Goal: Information Seeking & Learning: Find specific fact

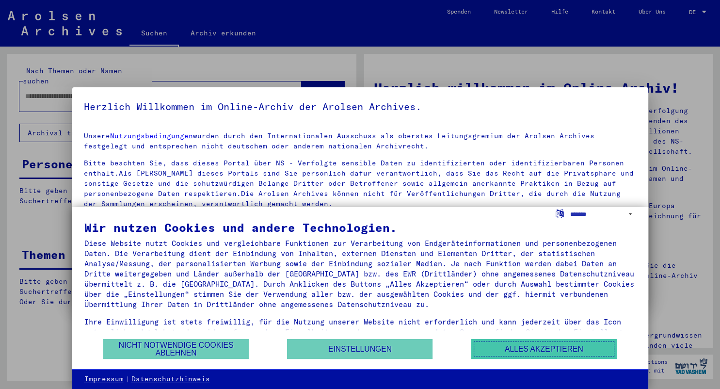
click at [534, 351] on button "Alles akzeptieren" at bounding box center [543, 349] width 145 height 20
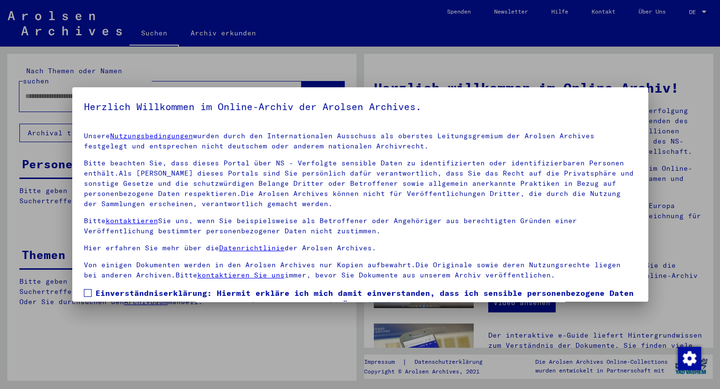
click at [88, 292] on span at bounding box center [88, 293] width 8 height 8
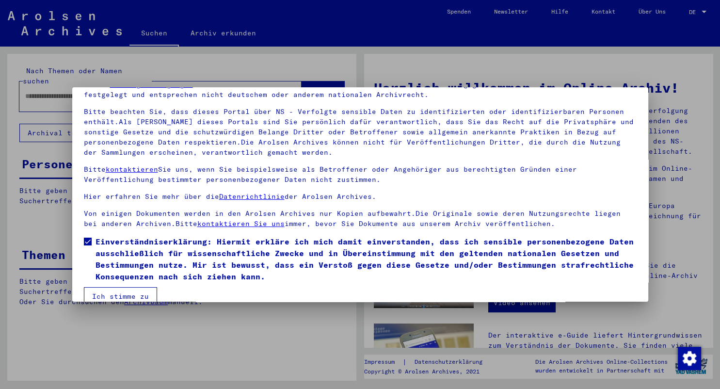
scroll to position [67, 0]
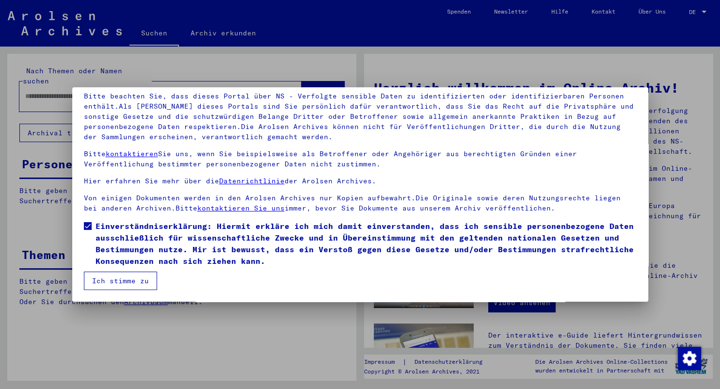
click at [114, 280] on button "Ich stimme zu" at bounding box center [120, 281] width 73 height 18
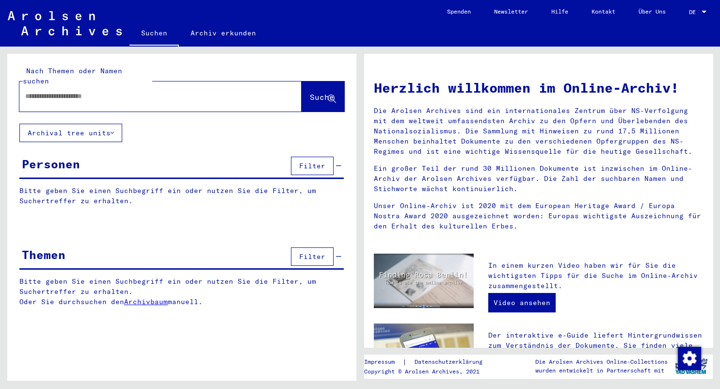
click at [65, 91] on input "text" at bounding box center [148, 96] width 247 height 10
click at [310, 92] on span "Suche" at bounding box center [322, 97] width 24 height 10
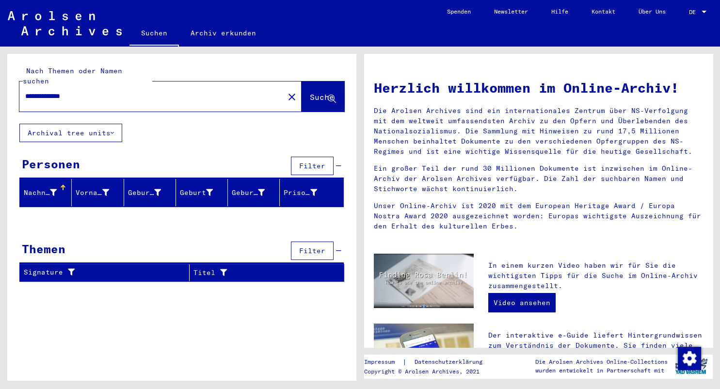
click at [66, 189] on div "Nachname" at bounding box center [48, 193] width 48 height 16
click at [88, 91] on input "**********" at bounding box center [148, 96] width 247 height 10
click at [313, 92] on span "Suche" at bounding box center [322, 97] width 24 height 10
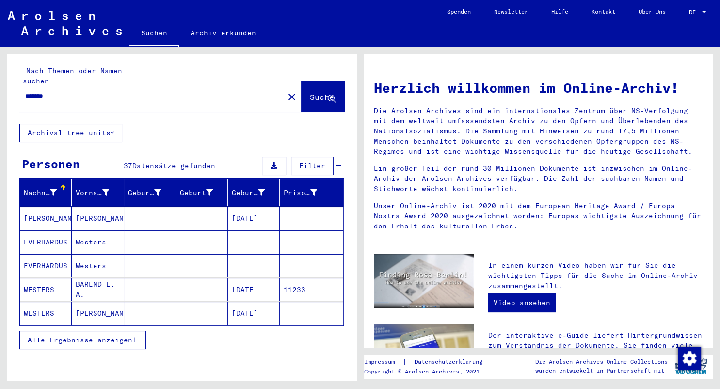
click at [90, 336] on span "Alle Ergebnisse anzeigen" at bounding box center [80, 340] width 105 height 9
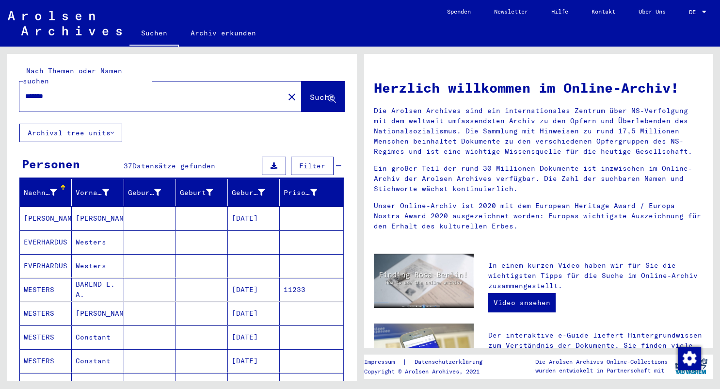
scroll to position [107, 0]
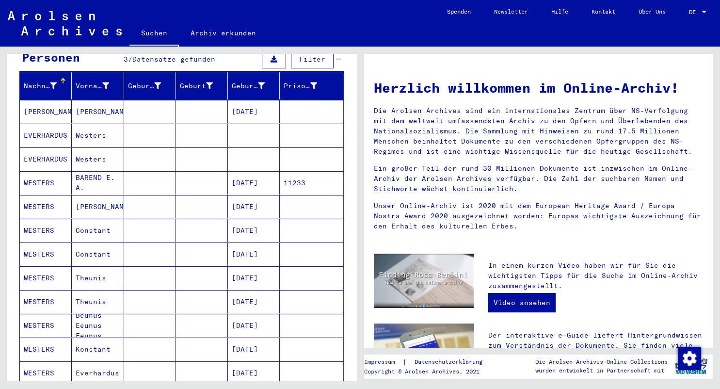
click at [97, 314] on mat-cell "Beunus Eeunus Feunus" at bounding box center [98, 325] width 52 height 23
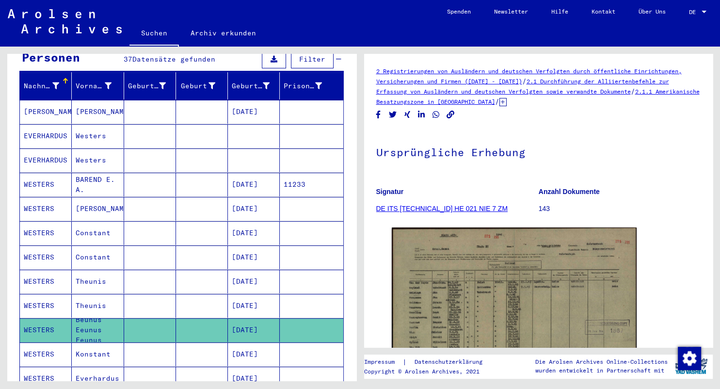
click at [91, 270] on mat-cell "Theunis" at bounding box center [98, 282] width 52 height 24
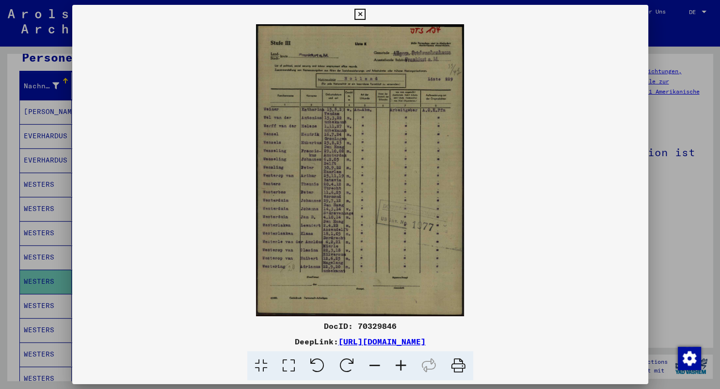
click at [287, 365] on icon at bounding box center [289, 366] width 28 height 30
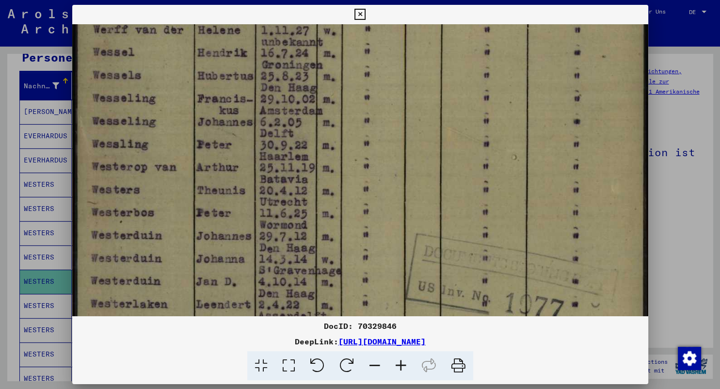
scroll to position [277, 0]
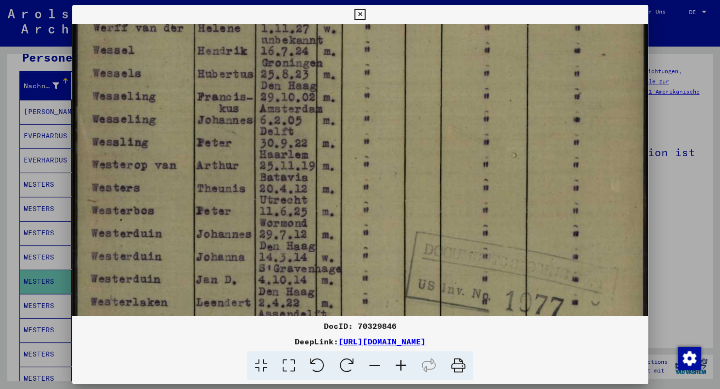
drag, startPoint x: 214, startPoint y: 245, endPoint x: 204, endPoint y: -24, distance: 268.9
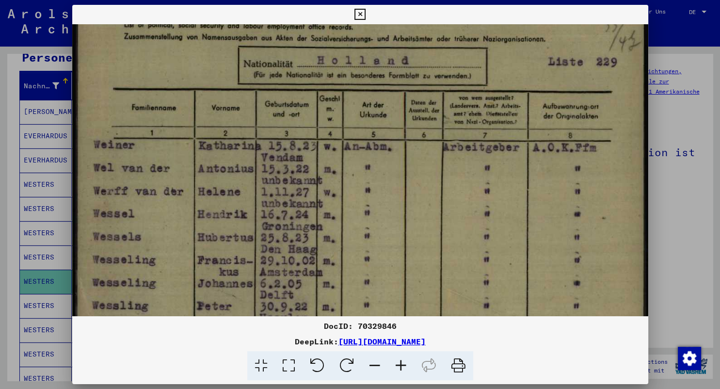
scroll to position [109, 0]
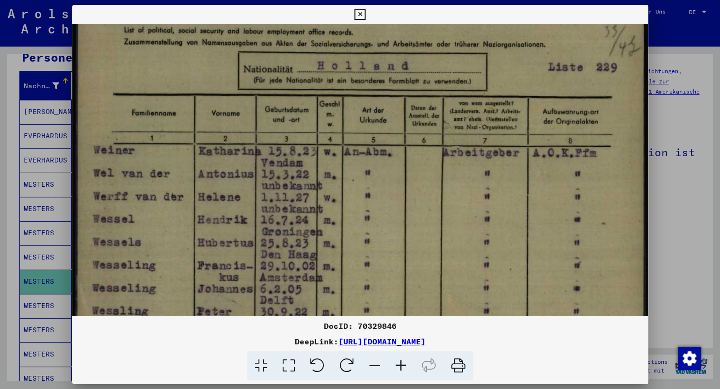
drag, startPoint x: 538, startPoint y: 65, endPoint x: 545, endPoint y: 231, distance: 166.0
click at [545, 231] on img at bounding box center [360, 319] width 576 height 807
click at [366, 9] on icon at bounding box center [360, 15] width 11 height 12
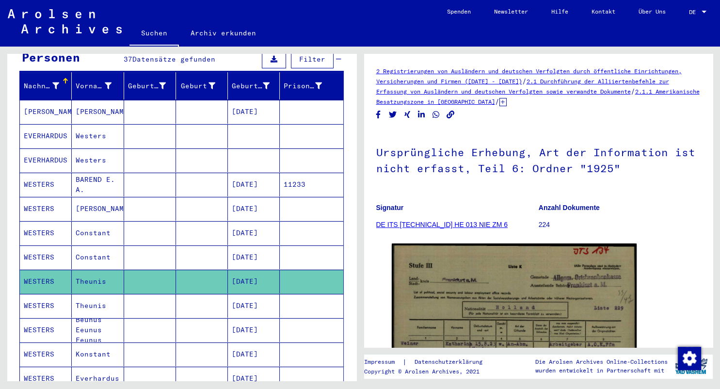
click at [243, 294] on mat-cell "[DATE]" at bounding box center [254, 306] width 52 height 24
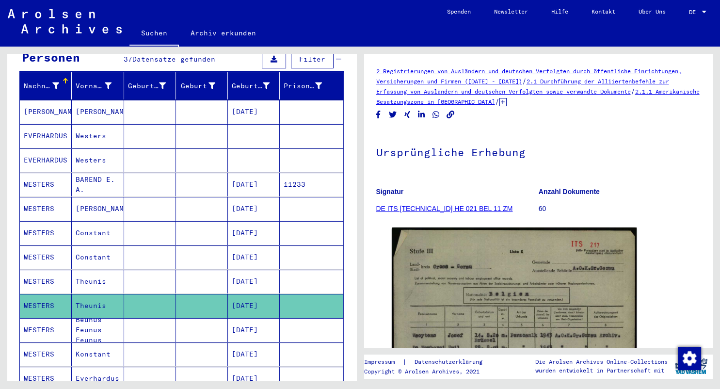
click at [248, 271] on mat-cell "[DATE]" at bounding box center [254, 282] width 52 height 24
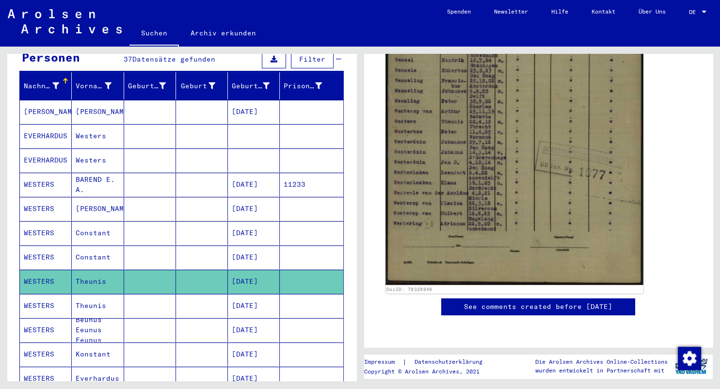
scroll to position [617, 0]
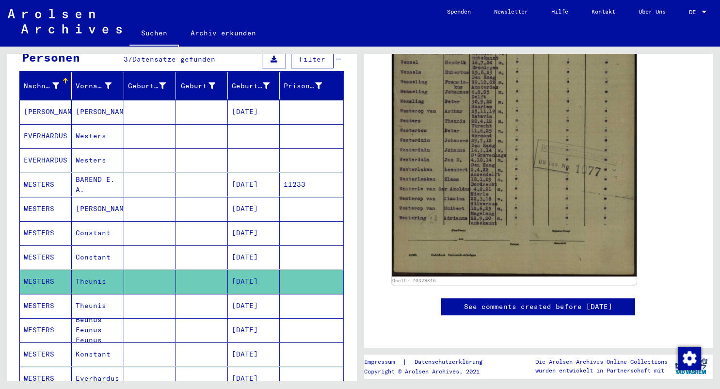
click at [257, 294] on mat-cell "[DATE]" at bounding box center [254, 306] width 52 height 24
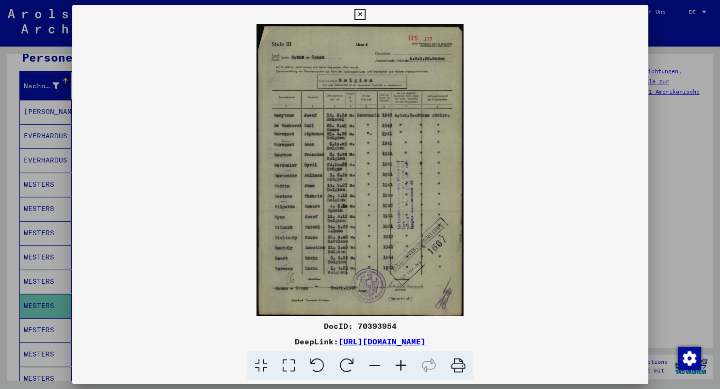
click at [288, 363] on icon at bounding box center [289, 366] width 28 height 30
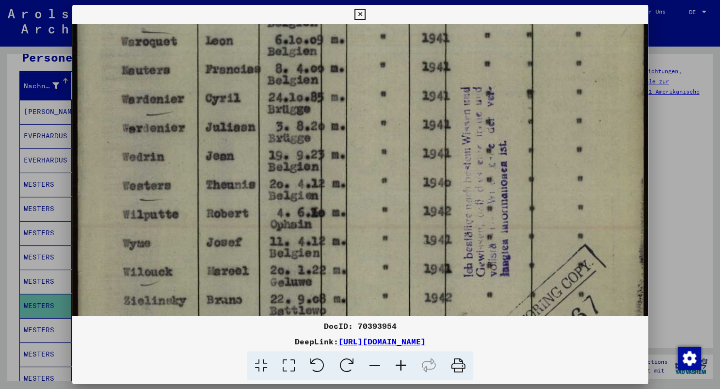
scroll to position [320, 0]
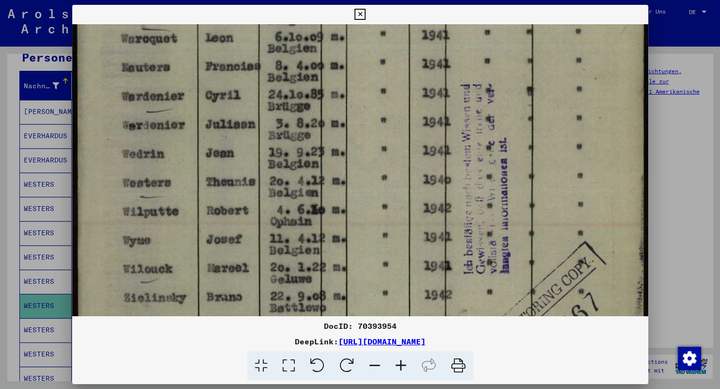
drag, startPoint x: 426, startPoint y: 278, endPoint x: 412, endPoint y: -37, distance: 315.5
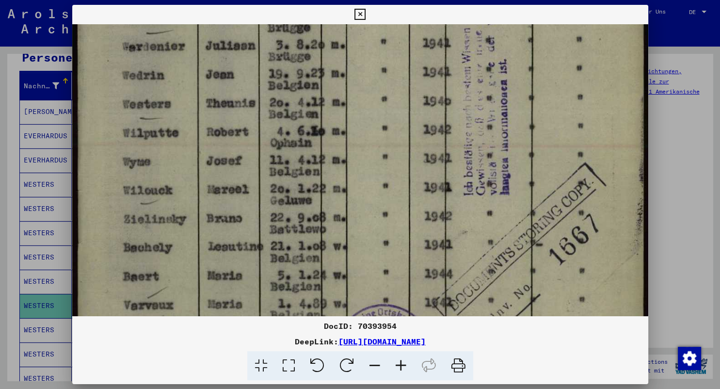
scroll to position [396, 0]
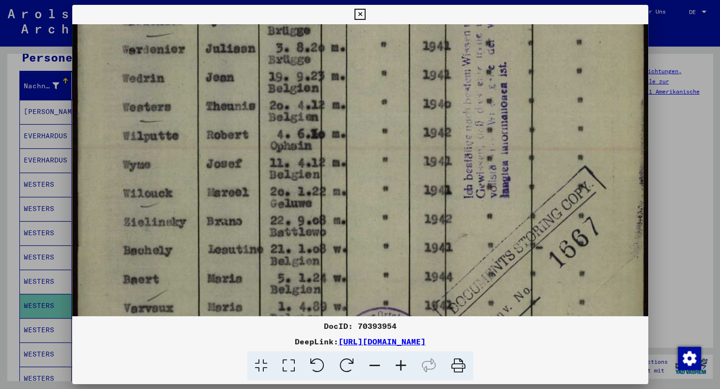
drag, startPoint x: 505, startPoint y: 202, endPoint x: 450, endPoint y: 82, distance: 131.7
click at [450, 82] on img at bounding box center [360, 34] width 576 height 812
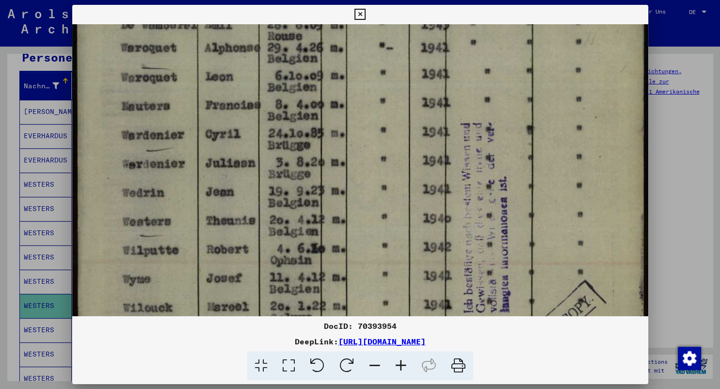
scroll to position [279, 0]
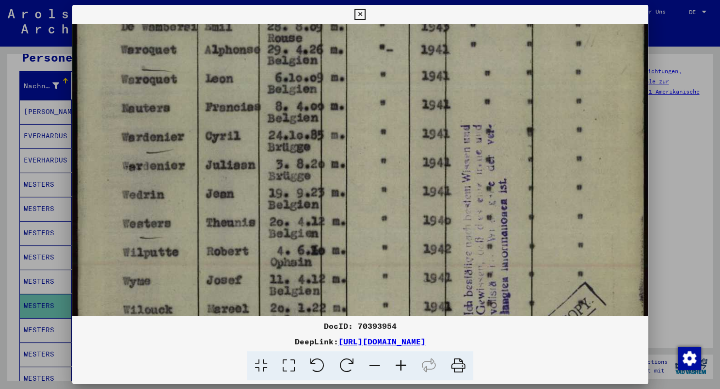
drag, startPoint x: 369, startPoint y: 106, endPoint x: 377, endPoint y: 219, distance: 112.8
click at [377, 219] on img at bounding box center [360, 151] width 576 height 812
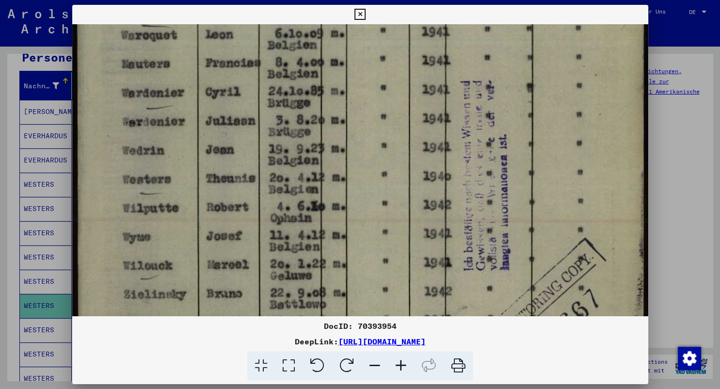
scroll to position [329, 0]
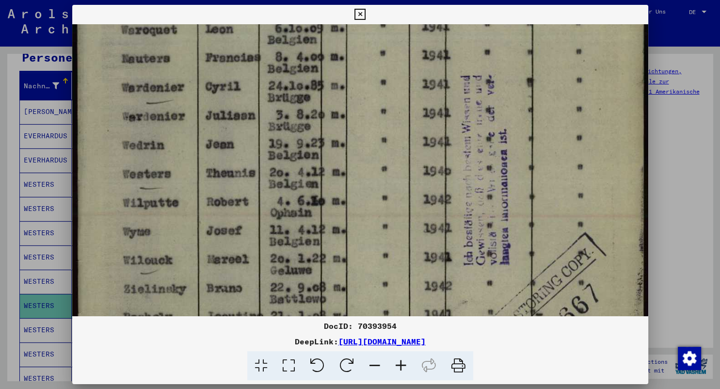
drag, startPoint x: 398, startPoint y: 229, endPoint x: 390, endPoint y: 181, distance: 48.2
click at [390, 181] on img at bounding box center [360, 101] width 576 height 812
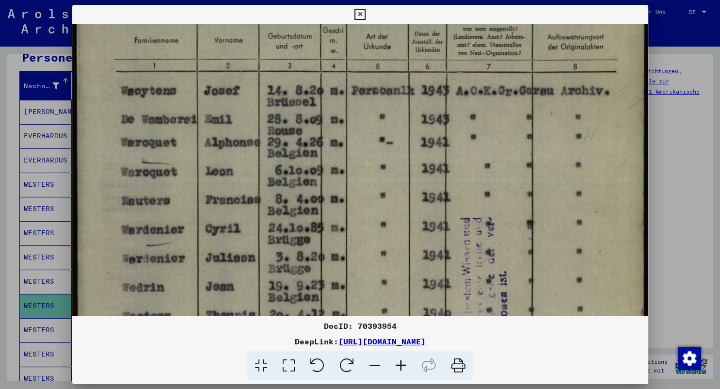
scroll to position [186, 0]
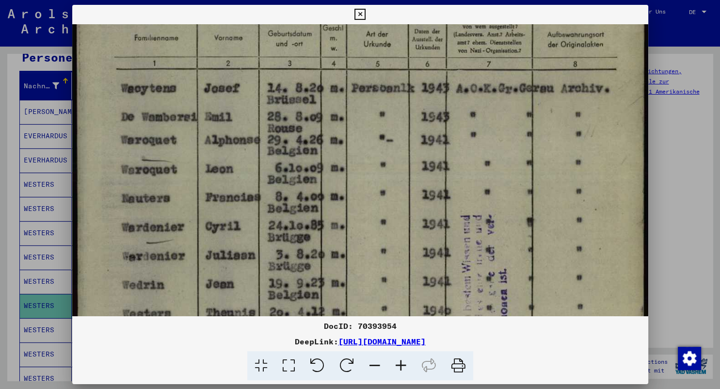
drag, startPoint x: 390, startPoint y: 181, endPoint x: 403, endPoint y: 317, distance: 136.3
click at [403, 318] on div "DocID: 70393954 DeepLink: [URL][DOMAIN_NAME]" at bounding box center [360, 193] width 576 height 376
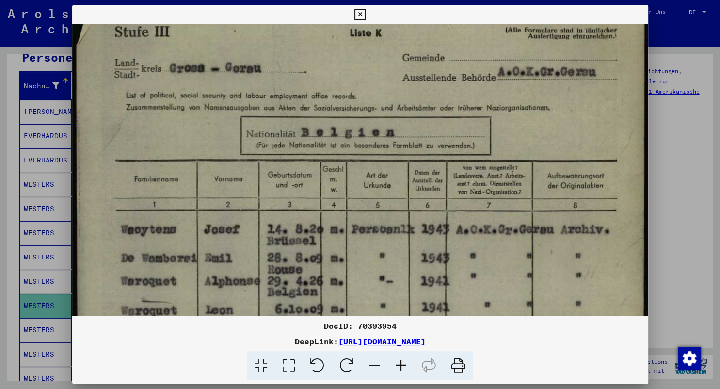
scroll to position [48, 0]
drag, startPoint x: 381, startPoint y: 98, endPoint x: 381, endPoint y: 240, distance: 141.1
click at [381, 240] on img at bounding box center [360, 383] width 576 height 812
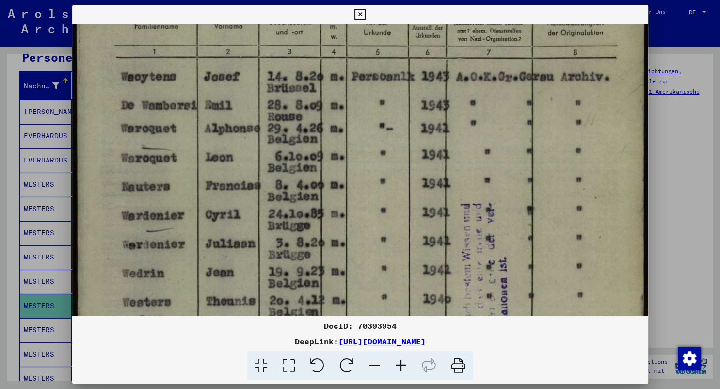
scroll to position [201, 0]
drag, startPoint x: 415, startPoint y: 172, endPoint x: 422, endPoint y: 19, distance: 153.4
click at [422, 19] on div "DocID: 70393954 DeepLink: [URL][DOMAIN_NAME]" at bounding box center [360, 193] width 576 height 376
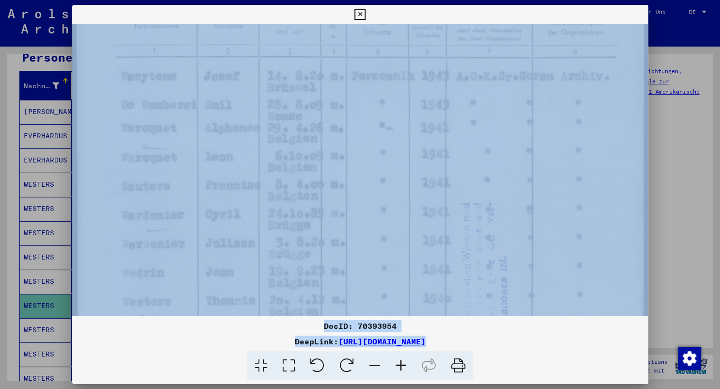
drag, startPoint x: 416, startPoint y: 356, endPoint x: 414, endPoint y: 296, distance: 59.7
click at [414, 296] on div "DocID: 70393954 DeepLink: [URL][DOMAIN_NAME]" at bounding box center [360, 193] width 576 height 376
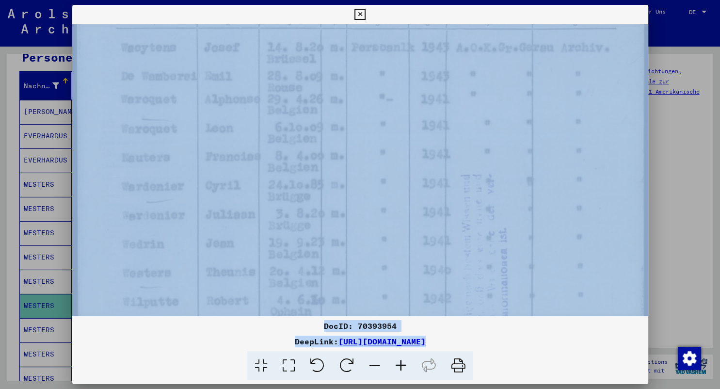
scroll to position [240, 0]
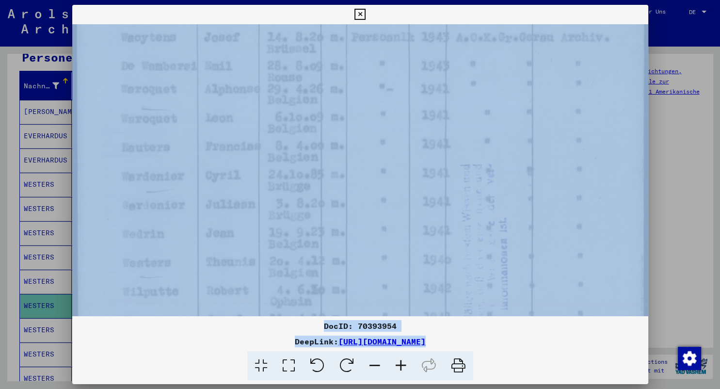
drag, startPoint x: 399, startPoint y: 267, endPoint x: 401, endPoint y: 229, distance: 37.9
click at [401, 229] on img at bounding box center [360, 190] width 576 height 812
click at [136, 357] on div at bounding box center [360, 366] width 568 height 30
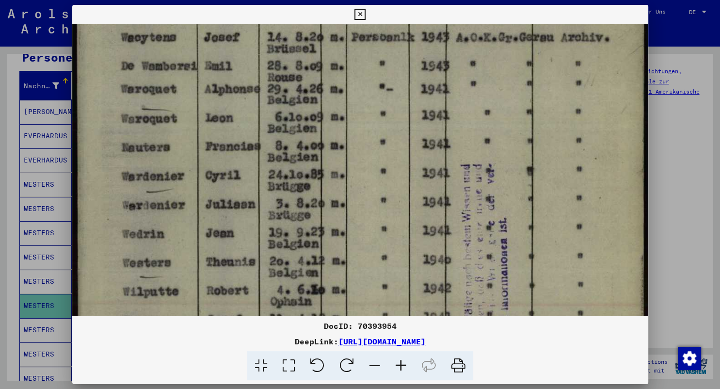
click at [366, 13] on icon at bounding box center [360, 15] width 11 height 12
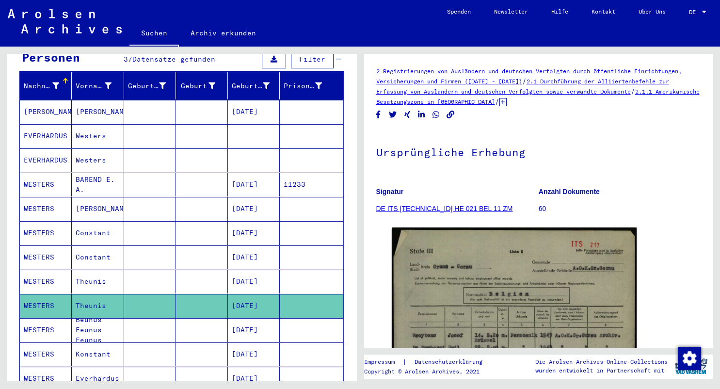
click at [258, 270] on mat-cell "[DATE]" at bounding box center [254, 282] width 52 height 24
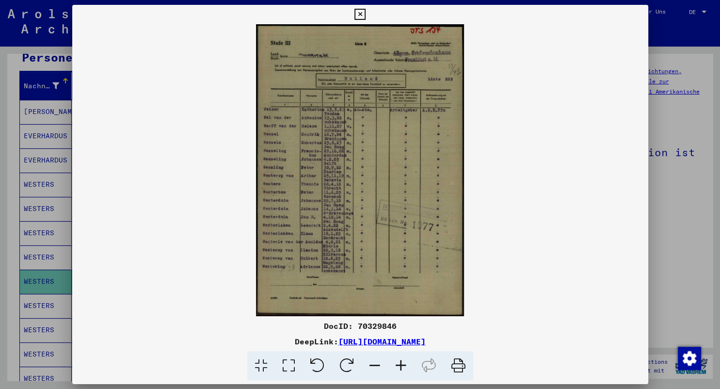
click at [287, 368] on icon at bounding box center [289, 366] width 28 height 30
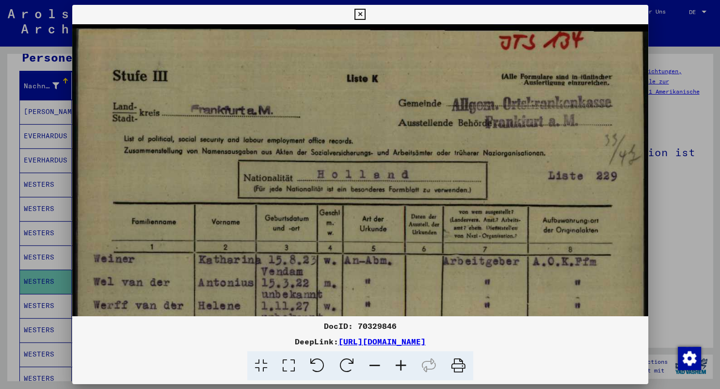
click at [366, 11] on icon at bounding box center [360, 15] width 11 height 12
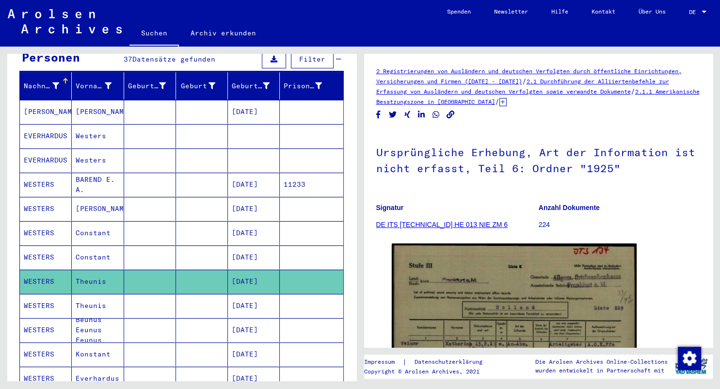
click at [244, 318] on mat-cell "[DATE]" at bounding box center [254, 330] width 52 height 24
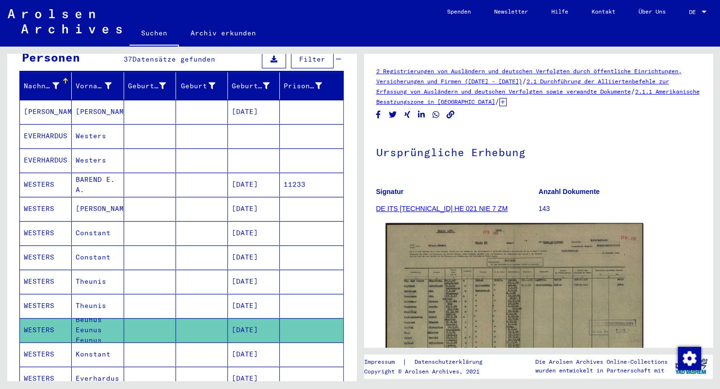
click at [510, 298] on img at bounding box center [515, 312] width 258 height 179
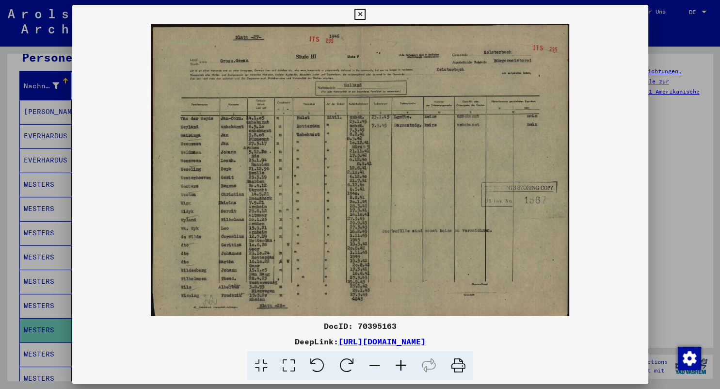
click at [292, 367] on icon at bounding box center [289, 366] width 28 height 30
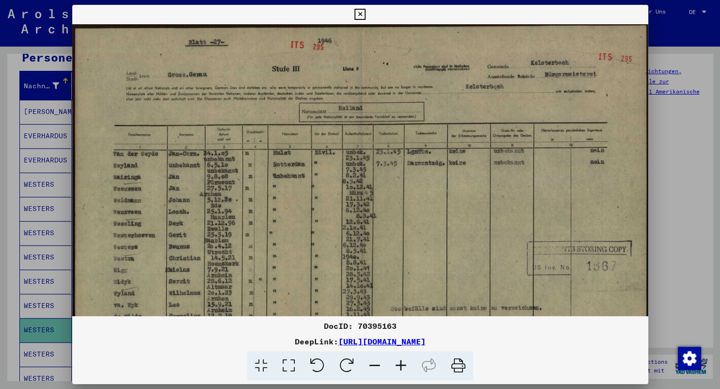
drag, startPoint x: 246, startPoint y: 238, endPoint x: 250, endPoint y: 280, distance: 42.4
click at [250, 280] on img at bounding box center [360, 225] width 576 height 402
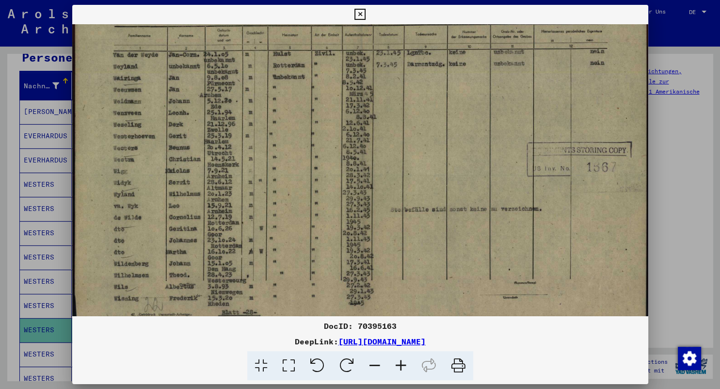
scroll to position [110, 0]
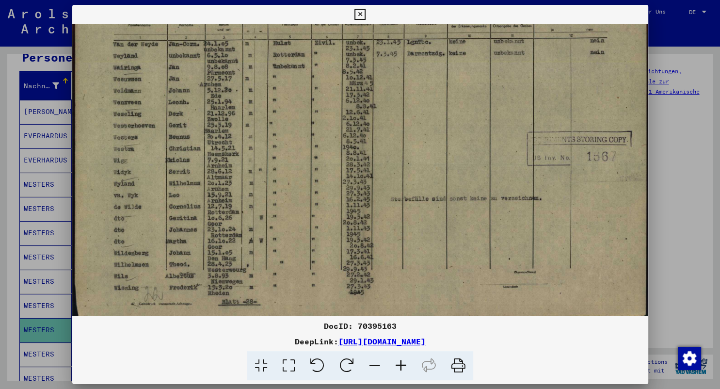
drag, startPoint x: 295, startPoint y: 304, endPoint x: 310, endPoint y: 131, distance: 173.3
click at [310, 131] on img at bounding box center [360, 116] width 576 height 402
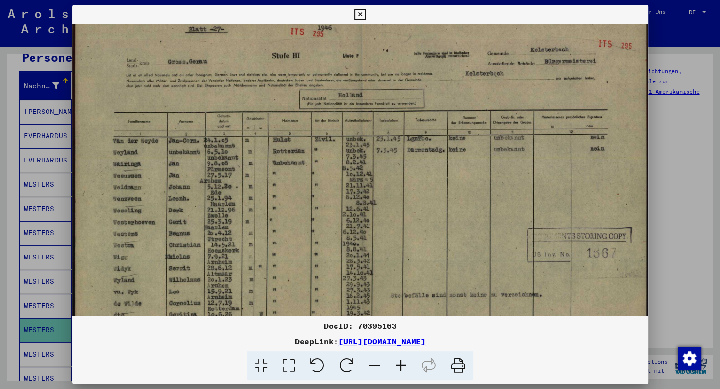
scroll to position [0, 0]
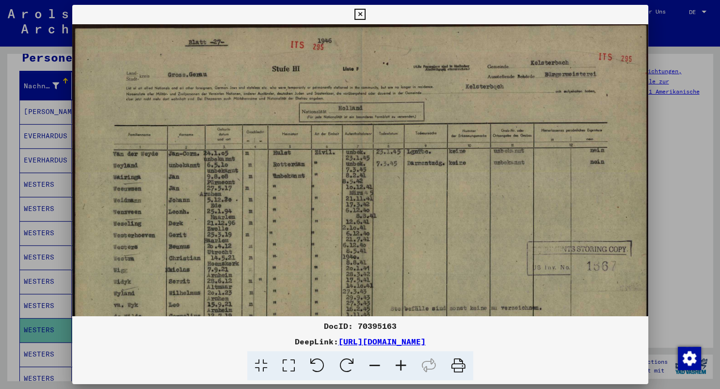
drag, startPoint x: 299, startPoint y: 198, endPoint x: 287, endPoint y: 321, distance: 123.3
click at [287, 322] on div "DocID: 70395163 DeepLink: [URL][DOMAIN_NAME]" at bounding box center [360, 193] width 576 height 376
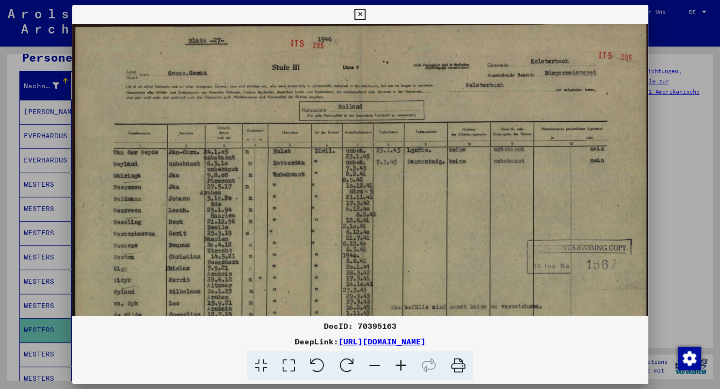
click at [263, 365] on icon at bounding box center [261, 366] width 28 height 30
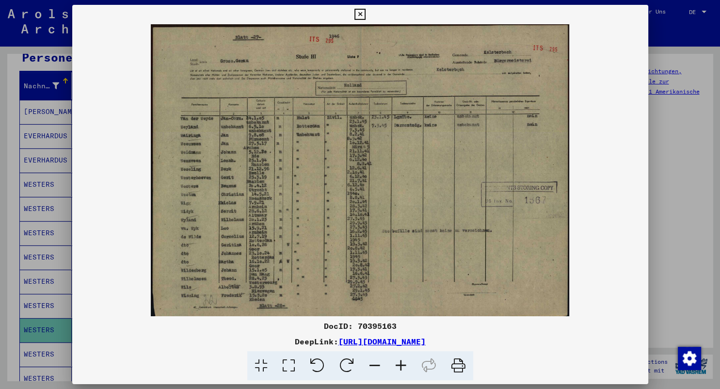
click at [288, 366] on icon at bounding box center [289, 366] width 28 height 30
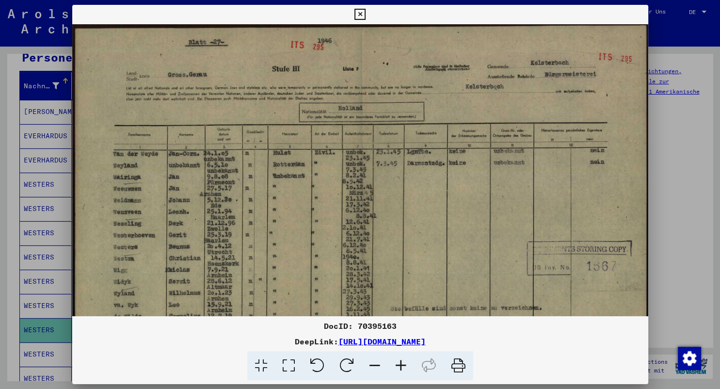
click at [401, 364] on icon at bounding box center [401, 366] width 26 height 30
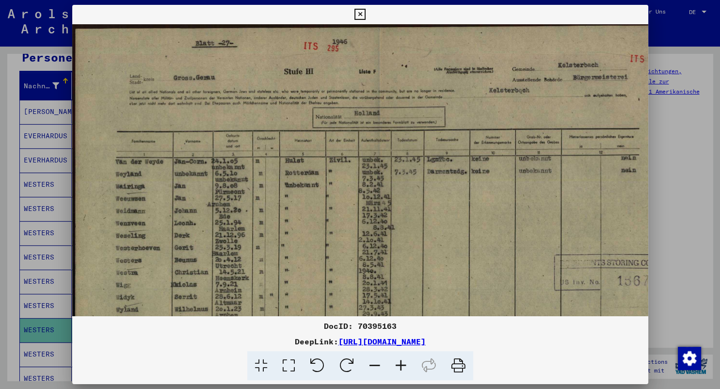
click at [401, 364] on icon at bounding box center [401, 366] width 26 height 30
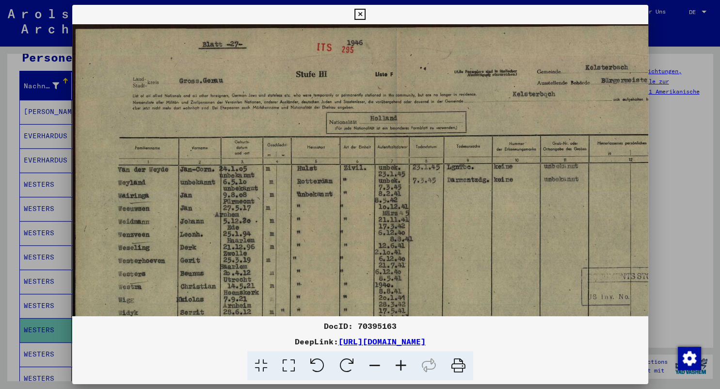
click at [401, 363] on icon at bounding box center [401, 366] width 26 height 30
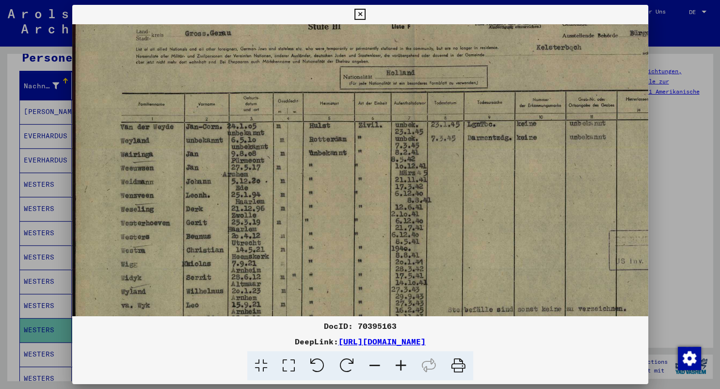
scroll to position [50, 0]
drag, startPoint x: 310, startPoint y: 270, endPoint x: 346, endPoint y: 238, distance: 47.8
click at [346, 238] on img at bounding box center [412, 211] width 680 height 474
click at [403, 366] on icon at bounding box center [401, 366] width 26 height 30
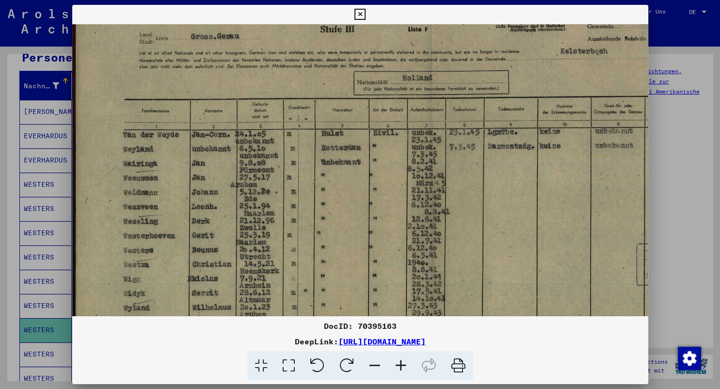
click at [425, 258] on img at bounding box center [429, 223] width 715 height 499
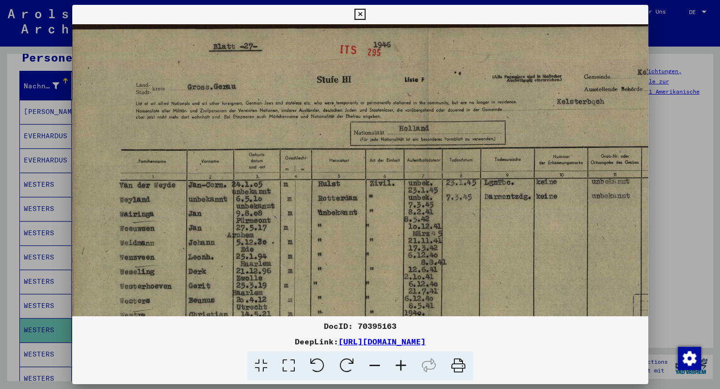
scroll to position [0, 0]
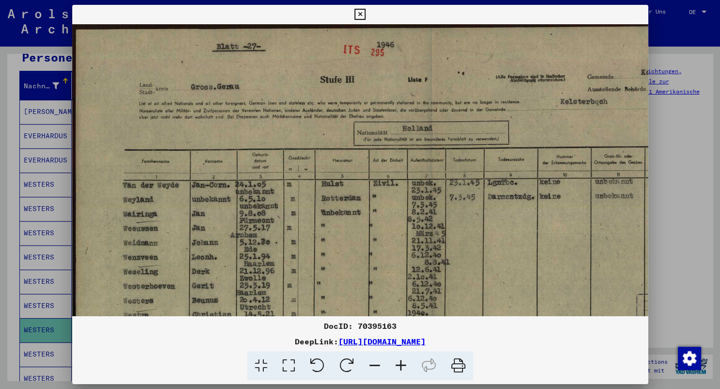
drag, startPoint x: 476, startPoint y: 32, endPoint x: 522, endPoint y: 178, distance: 152.0
click at [522, 178] on img at bounding box center [429, 273] width 715 height 499
click at [366, 13] on icon at bounding box center [360, 15] width 11 height 12
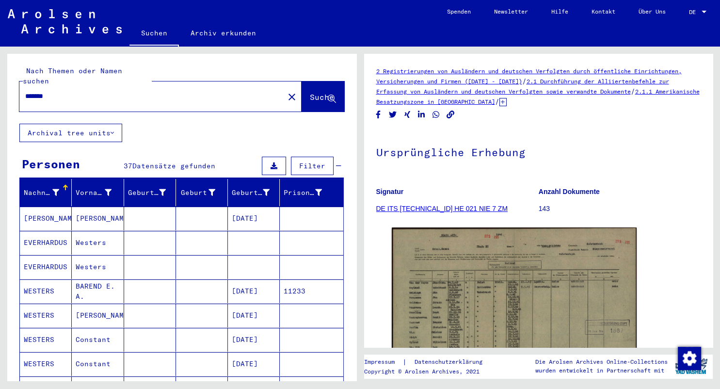
click at [134, 91] on input "*******" at bounding box center [151, 96] width 253 height 10
type input "*"
click at [310, 92] on span "Suche" at bounding box center [322, 97] width 24 height 10
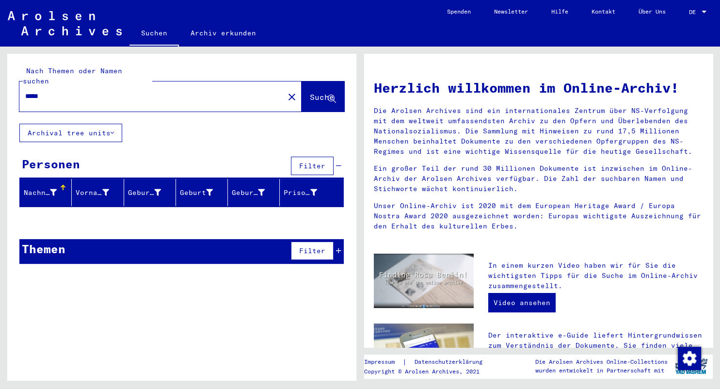
click at [55, 91] on input "*****" at bounding box center [148, 96] width 247 height 10
click at [310, 92] on span "Suche" at bounding box center [322, 97] width 24 height 10
drag, startPoint x: 77, startPoint y: 83, endPoint x: 49, endPoint y: 88, distance: 27.7
click at [49, 91] on input "**********" at bounding box center [148, 96] width 247 height 10
click at [310, 92] on span "Suche" at bounding box center [322, 97] width 24 height 10
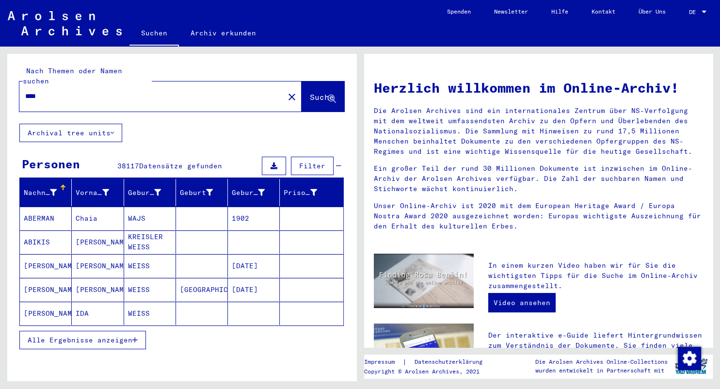
click at [61, 336] on span "Alle Ergebnisse anzeigen" at bounding box center [80, 340] width 105 height 9
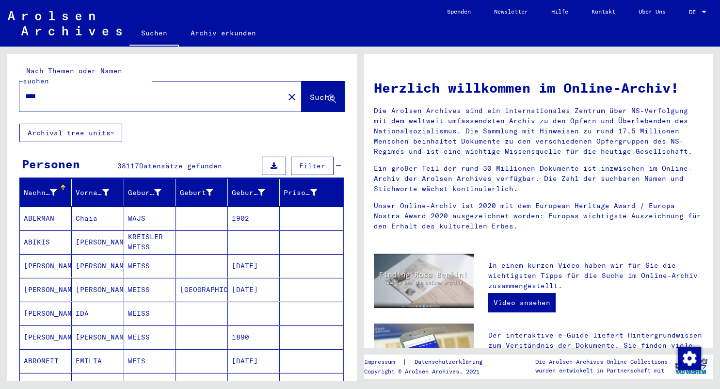
click at [37, 91] on input "***" at bounding box center [148, 96] width 247 height 10
click at [310, 92] on span "Suche" at bounding box center [322, 97] width 24 height 10
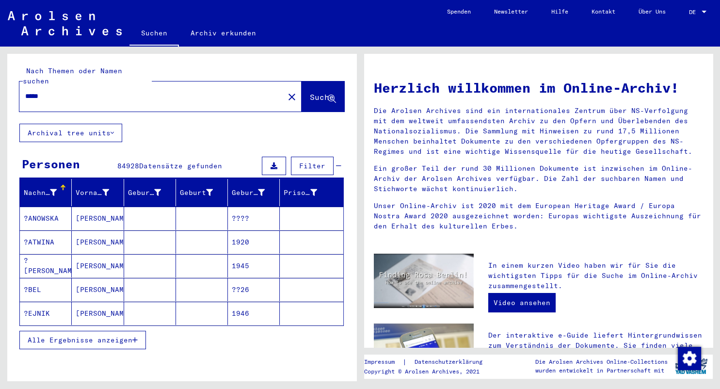
click at [71, 336] on span "Alle Ergebnisse anzeigen" at bounding box center [80, 340] width 105 height 9
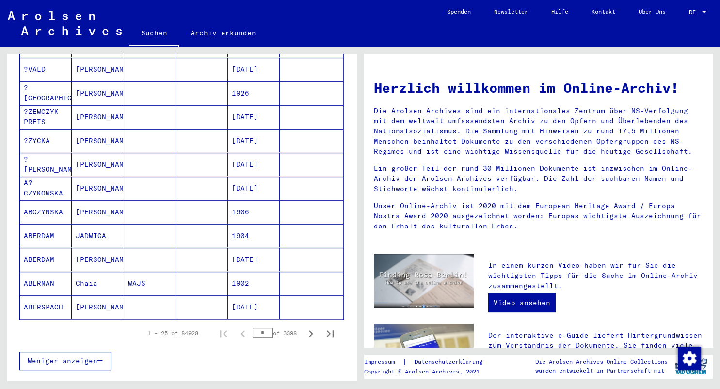
scroll to position [642, 0]
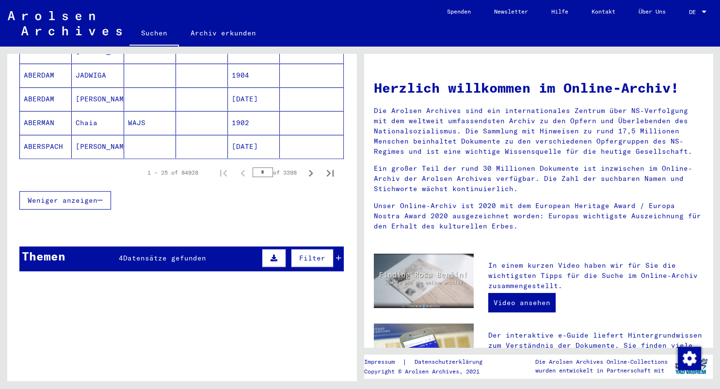
click at [273, 255] on icon at bounding box center [274, 258] width 7 height 7
click at [168, 298] on div "Titel" at bounding box center [213, 306] width 240 height 16
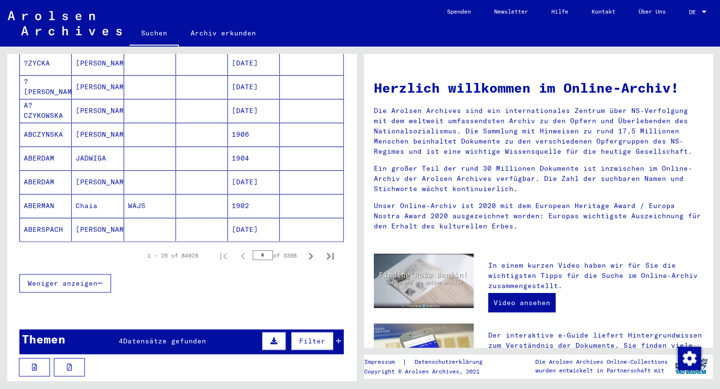
scroll to position [545, 0]
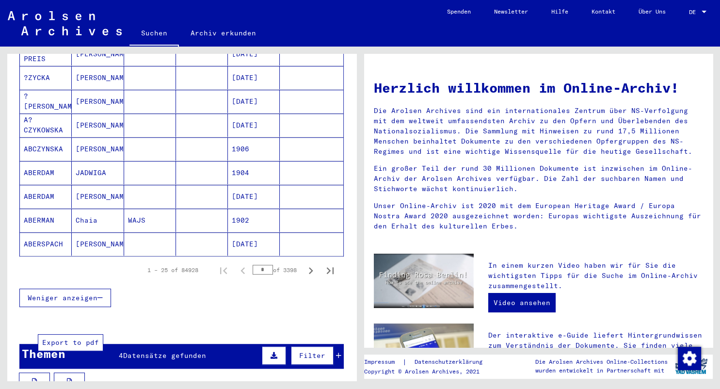
click at [70, 378] on icon at bounding box center [69, 381] width 5 height 7
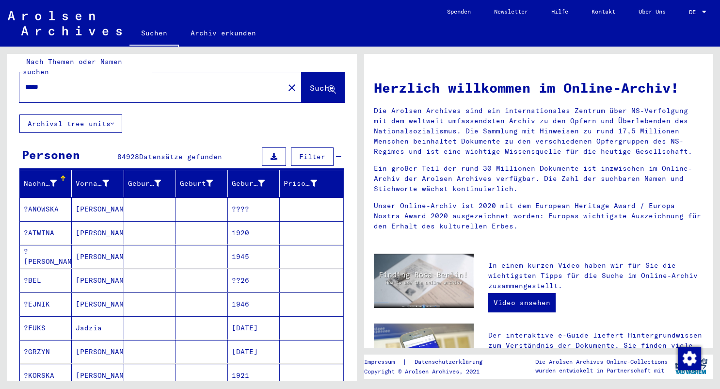
scroll to position [0, 0]
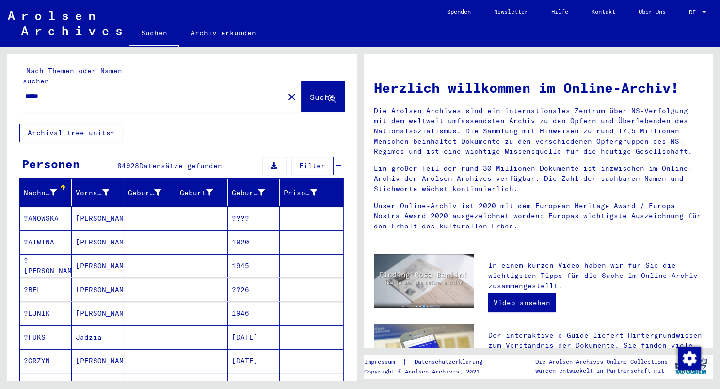
click at [46, 91] on input "****" at bounding box center [148, 96] width 247 height 10
type input "*****"
click at [310, 92] on span "Suche" at bounding box center [322, 97] width 24 height 10
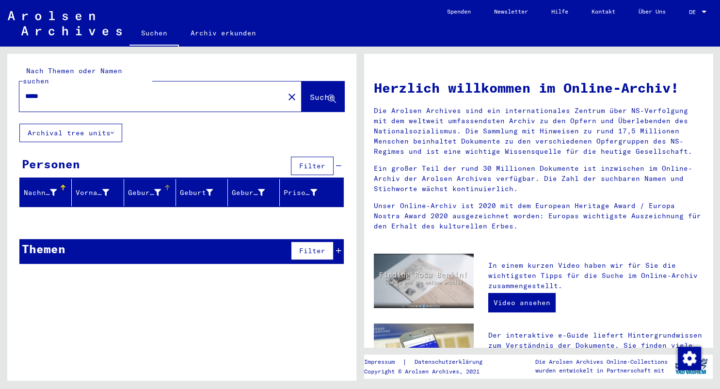
click at [149, 188] on div "Geburtsname" at bounding box center [144, 193] width 33 height 10
click at [189, 188] on div "Geburt‏" at bounding box center [196, 193] width 33 height 10
click at [145, 188] on div "Geburtsname" at bounding box center [144, 193] width 33 height 10
click at [198, 188] on div "Geburt‏" at bounding box center [196, 193] width 33 height 10
click at [245, 188] on div "Geburtsdatum" at bounding box center [248, 193] width 33 height 10
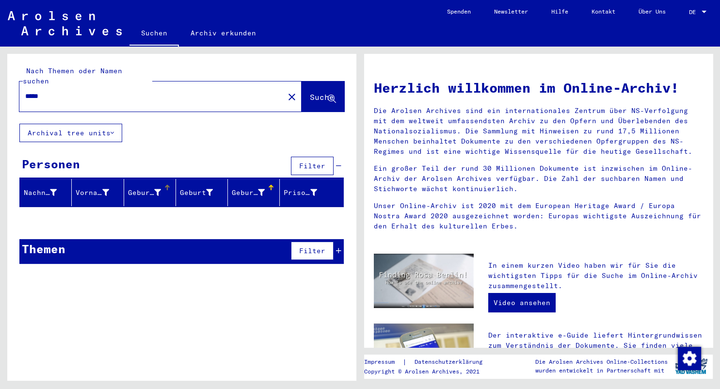
click at [158, 188] on div "Geburtsname" at bounding box center [144, 193] width 33 height 10
click at [209, 189] on icon at bounding box center [209, 192] width 7 height 7
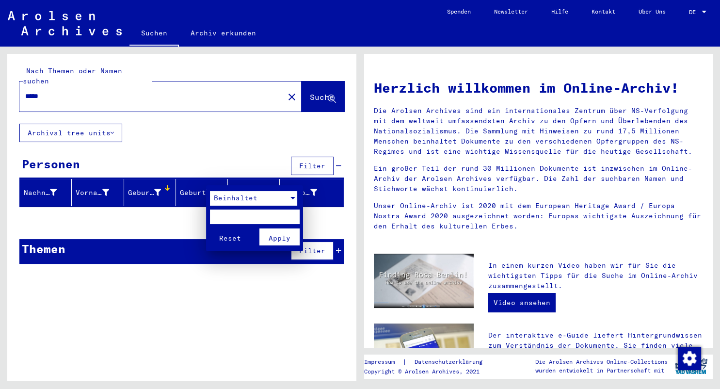
click at [294, 200] on div at bounding box center [293, 198] width 9 height 15
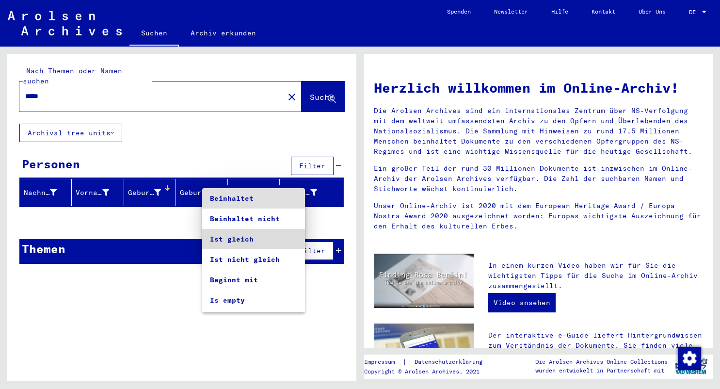
click at [249, 244] on span "Ist gleich" at bounding box center [253, 239] width 87 height 20
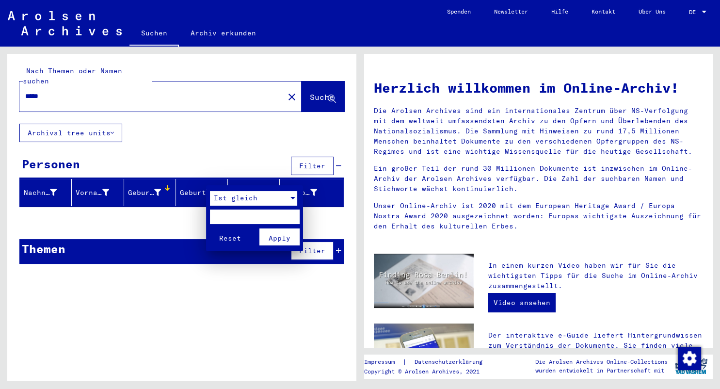
click at [225, 214] on input "text" at bounding box center [255, 217] width 90 height 15
type input "**********"
click at [266, 300] on div at bounding box center [360, 194] width 720 height 389
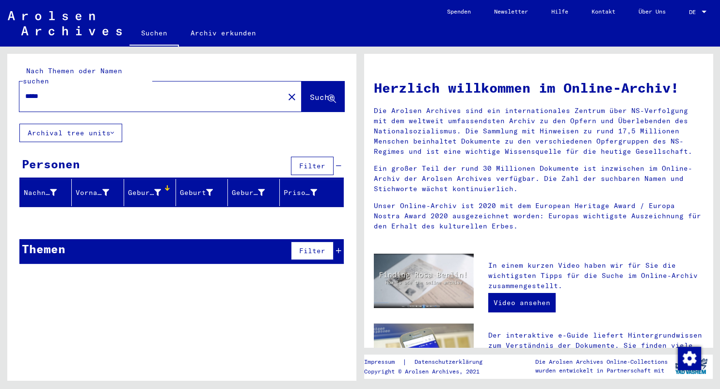
click at [321, 246] on span "Filter" at bounding box center [312, 250] width 26 height 9
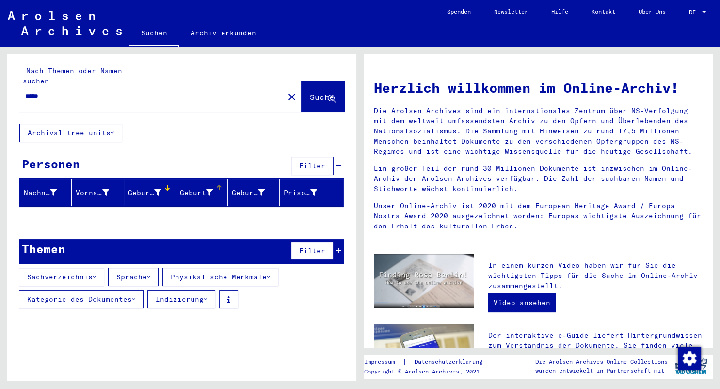
click at [212, 189] on icon at bounding box center [209, 192] width 7 height 7
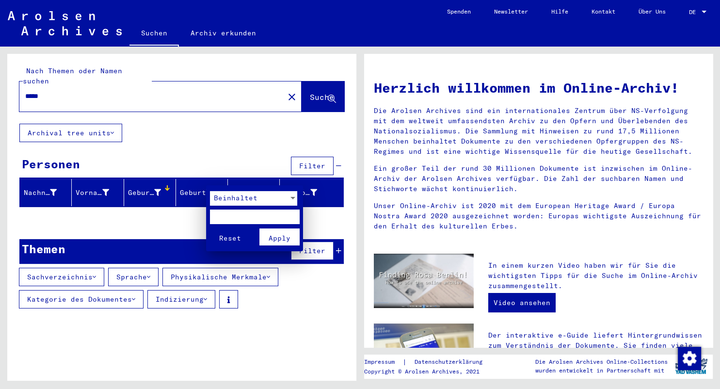
click at [261, 178] on div at bounding box center [360, 194] width 720 height 389
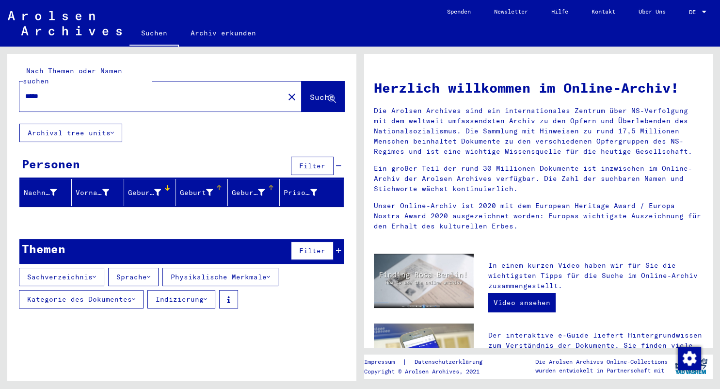
click at [260, 188] on div "Geburtsdatum" at bounding box center [248, 193] width 33 height 10
click at [244, 188] on div "Geburtsdatum" at bounding box center [248, 193] width 33 height 10
click at [261, 188] on div "Geburtsdatum" at bounding box center [248, 193] width 33 height 10
click at [262, 188] on div "Geburtsdatum" at bounding box center [248, 193] width 33 height 10
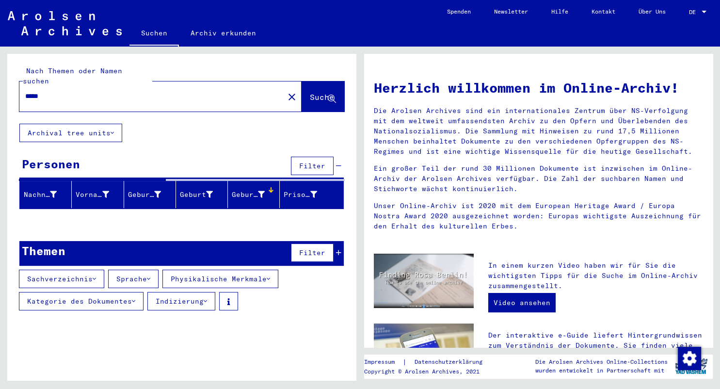
click at [262, 190] on div "Geburtsdatum" at bounding box center [248, 195] width 33 height 10
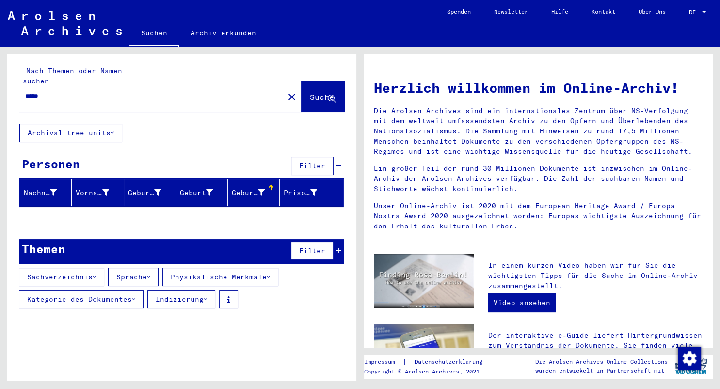
click at [273, 185] on div at bounding box center [271, 188] width 6 height 6
click at [70, 91] on input "*****" at bounding box center [148, 96] width 247 height 10
drag, startPoint x: 60, startPoint y: 84, endPoint x: 5, endPoint y: 81, distance: 55.3
click at [25, 91] on input "*****" at bounding box center [148, 96] width 247 height 10
type input "*******"
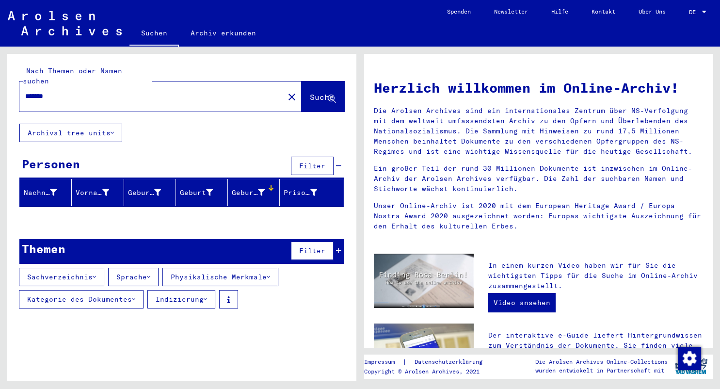
click at [310, 92] on span "Suche" at bounding box center [322, 97] width 24 height 10
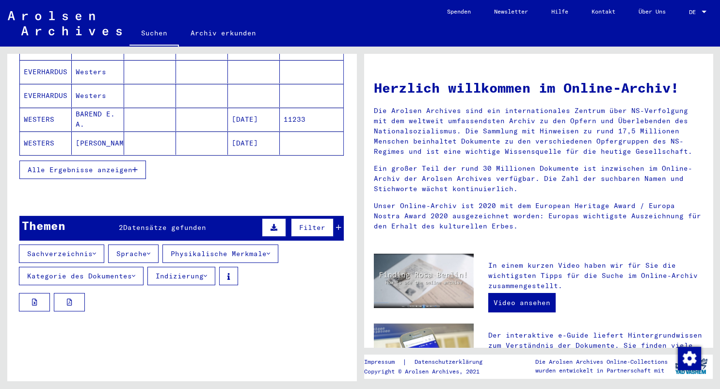
scroll to position [219, 0]
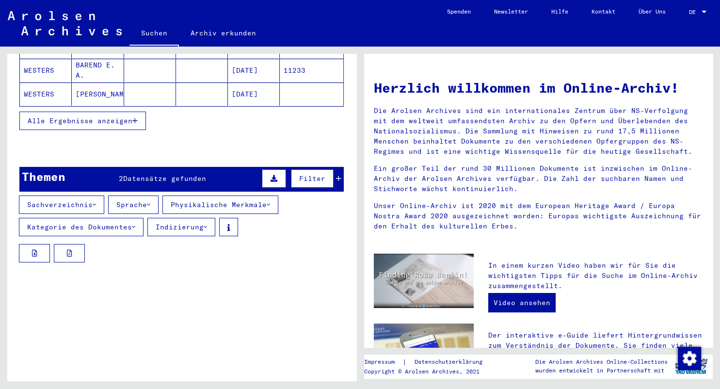
click at [72, 116] on span "Alle Ergebnisse anzeigen" at bounding box center [80, 120] width 105 height 9
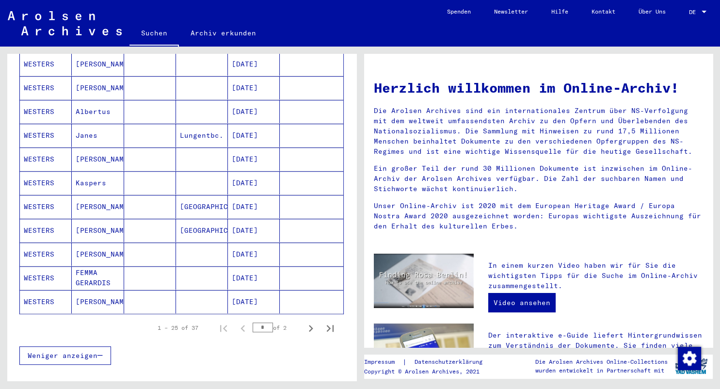
scroll to position [540, 0]
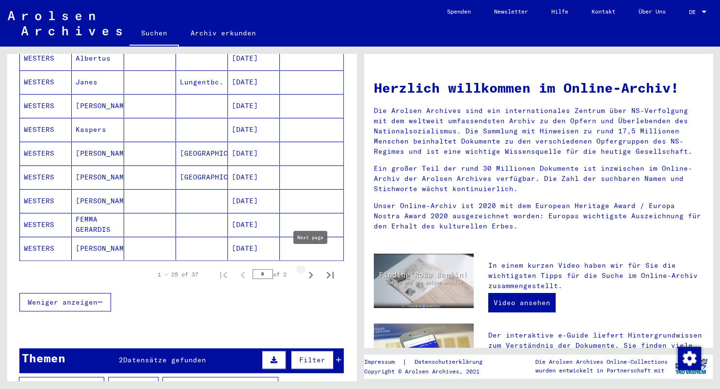
click at [311, 268] on icon "Next page" at bounding box center [311, 275] width 14 height 14
type input "*"
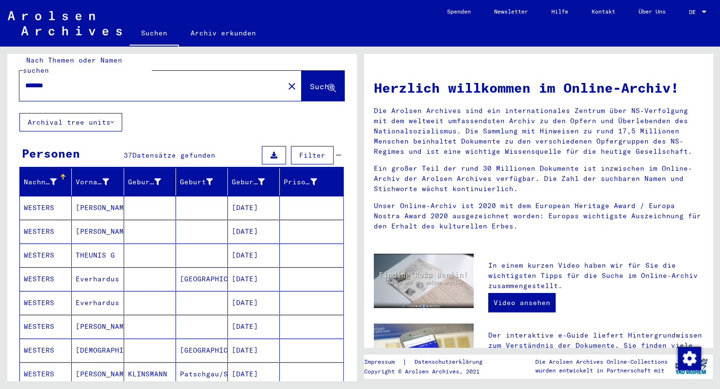
scroll to position [0, 0]
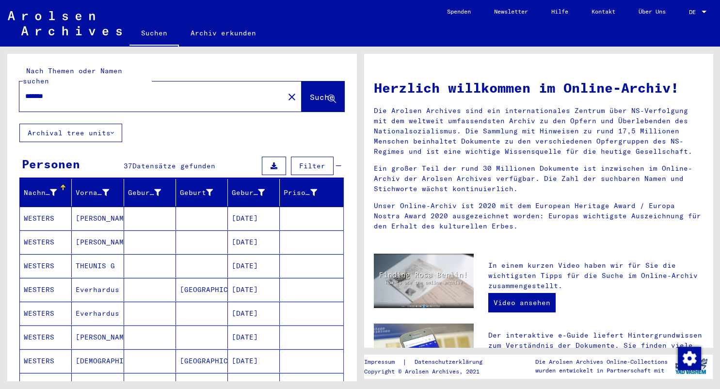
drag, startPoint x: 59, startPoint y: 85, endPoint x: -3, endPoint y: 84, distance: 62.6
click at [25, 91] on input "*******" at bounding box center [148, 96] width 247 height 10
click at [310, 92] on span "Suche" at bounding box center [322, 97] width 24 height 10
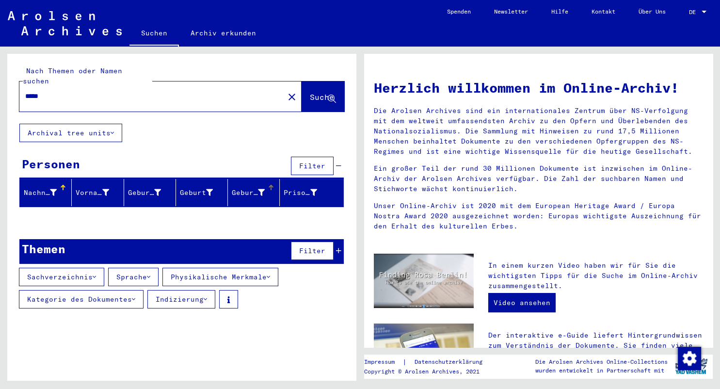
click at [259, 188] on div "Geburtsdatum" at bounding box center [248, 193] width 33 height 10
click at [271, 185] on div at bounding box center [271, 187] width 1 height 5
click at [260, 188] on div "Geburtsdatum" at bounding box center [248, 193] width 33 height 10
click at [243, 188] on div "Geburtsdatum" at bounding box center [248, 193] width 33 height 10
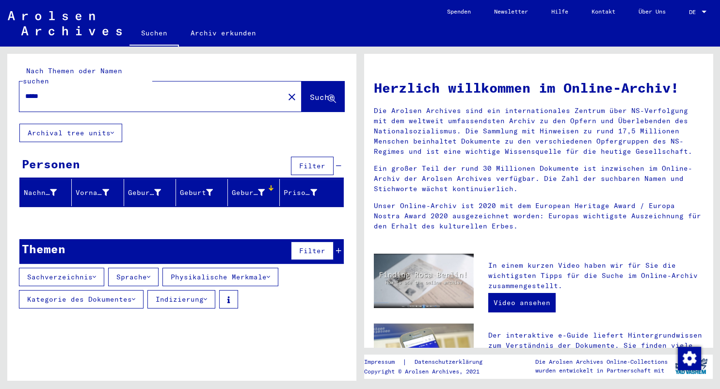
click at [243, 188] on div "Geburtsdatum" at bounding box center [248, 193] width 33 height 10
click at [305, 162] on span "Filter" at bounding box center [312, 166] width 26 height 9
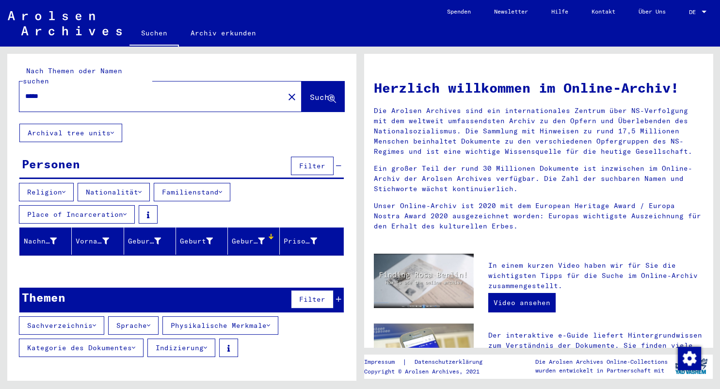
click at [262, 236] on div "Geburtsdatum" at bounding box center [248, 241] width 33 height 10
click at [61, 91] on input "*****" at bounding box center [148, 96] width 247 height 10
type input "**********"
click at [310, 92] on span "Suche" at bounding box center [322, 97] width 24 height 10
click at [286, 91] on mat-icon "close" at bounding box center [292, 97] width 12 height 12
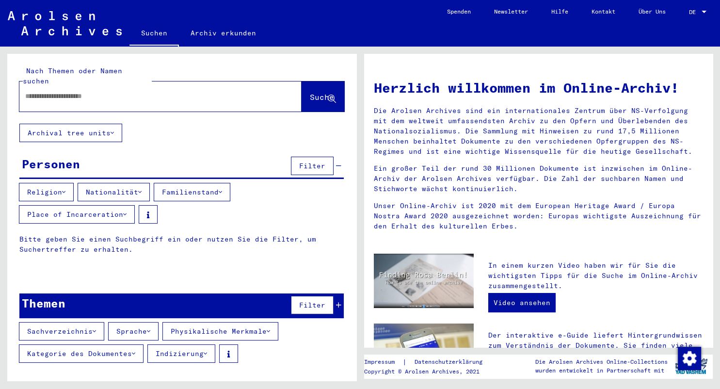
click at [127, 91] on input "text" at bounding box center [148, 96] width 247 height 10
click at [313, 92] on span "Suche" at bounding box center [322, 97] width 24 height 10
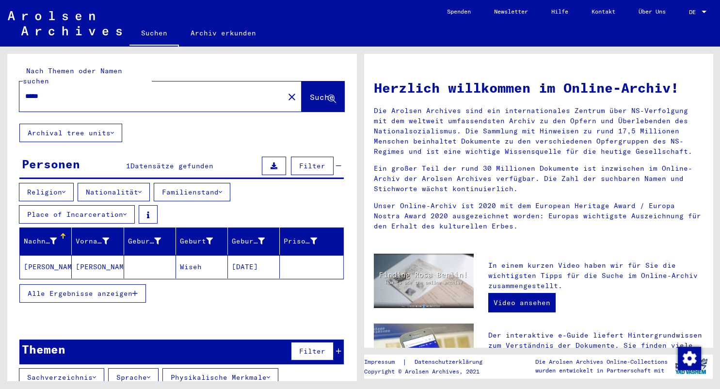
click at [86, 289] on span "Alle Ergebnisse anzeigen" at bounding box center [80, 293] width 105 height 9
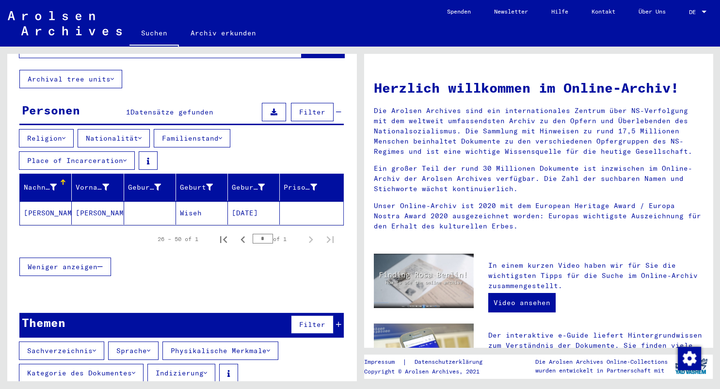
scroll to position [56, 0]
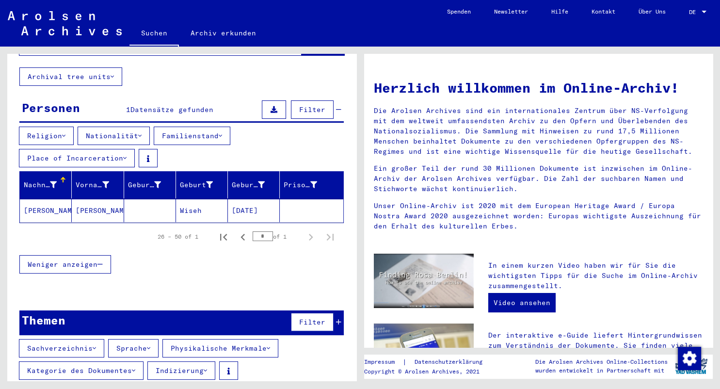
click at [32, 180] on div "Nachname" at bounding box center [40, 185] width 33 height 10
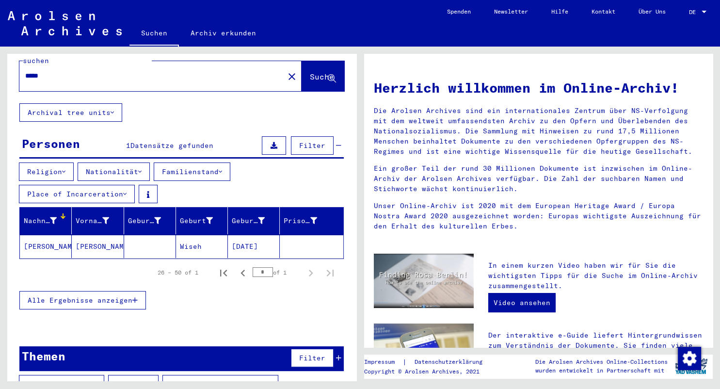
scroll to position [0, 0]
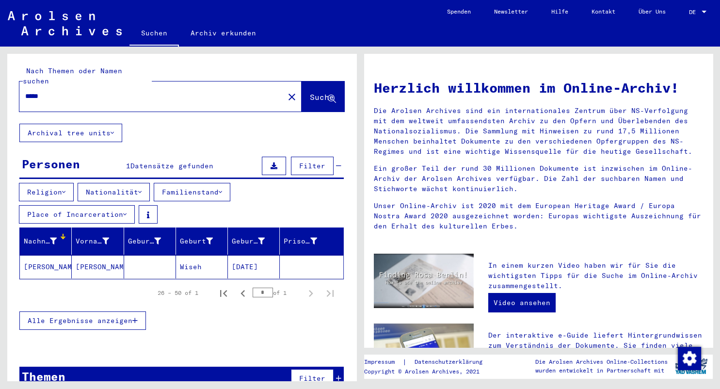
drag, startPoint x: 53, startPoint y: 84, endPoint x: -25, endPoint y: 84, distance: 78.1
click at [25, 91] on input "*****" at bounding box center [148, 96] width 247 height 10
click at [310, 92] on span "Suche" at bounding box center [322, 97] width 24 height 10
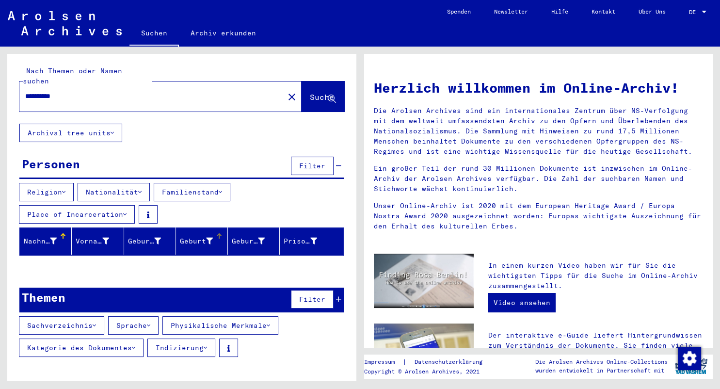
click at [208, 238] on icon at bounding box center [209, 241] width 7 height 7
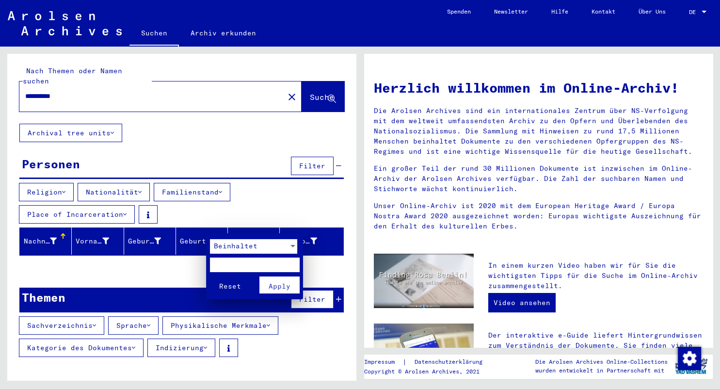
click at [208, 227] on div at bounding box center [360, 194] width 720 height 389
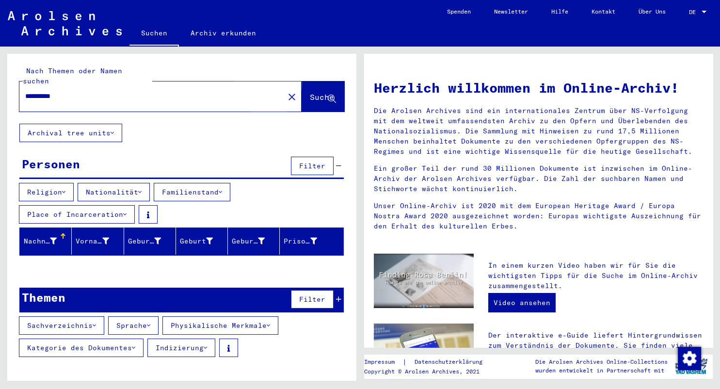
click at [310, 92] on span "Suche" at bounding box center [322, 97] width 24 height 10
click at [68, 91] on input "**********" at bounding box center [148, 96] width 247 height 10
click at [26, 91] on input "**********" at bounding box center [148, 96] width 247 height 10
type input "**********"
click at [310, 92] on span "Suche" at bounding box center [322, 97] width 24 height 10
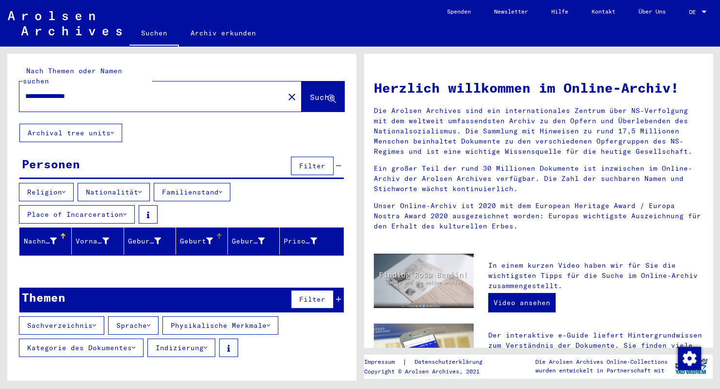
click at [211, 238] on icon at bounding box center [209, 241] width 7 height 7
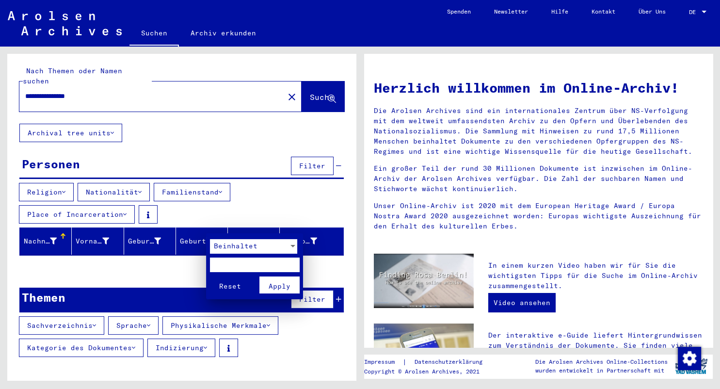
click at [224, 265] on input "text" at bounding box center [255, 265] width 90 height 15
type input "**********"
click at [288, 286] on span "Apply" at bounding box center [280, 286] width 22 height 9
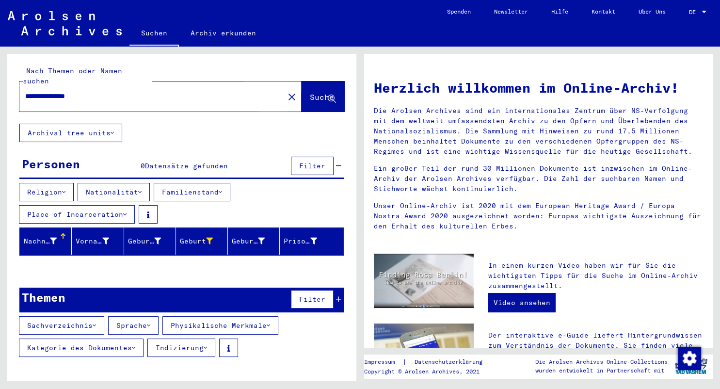
click at [310, 92] on span "Suche" at bounding box center [322, 97] width 24 height 10
click at [273, 233] on div at bounding box center [271, 236] width 6 height 6
click at [271, 233] on div at bounding box center [270, 234] width 3 height 3
click at [273, 236] on div at bounding box center [272, 237] width 3 height 3
click at [261, 236] on div "Geburtsdatum" at bounding box center [248, 241] width 33 height 10
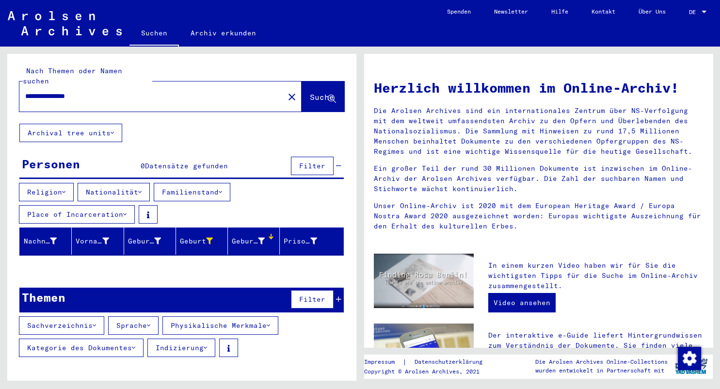
click at [270, 227] on mat-header-cell "Geburtsdatum" at bounding box center [254, 240] width 52 height 27
drag, startPoint x: 97, startPoint y: 84, endPoint x: 20, endPoint y: 85, distance: 76.6
click at [25, 91] on input "**********" at bounding box center [148, 96] width 247 height 10
type input "********"
click at [310, 92] on span "Suche" at bounding box center [322, 97] width 24 height 10
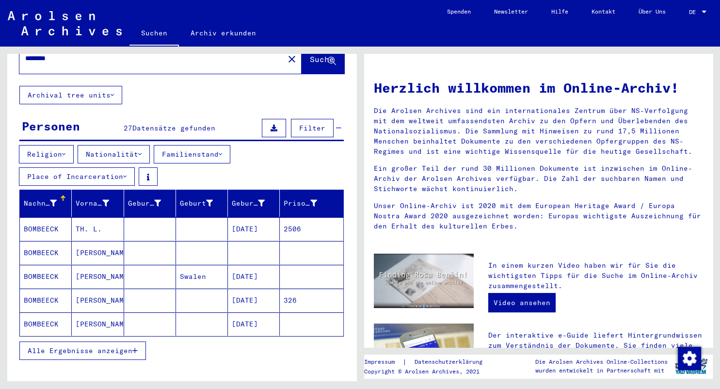
scroll to position [53, 0]
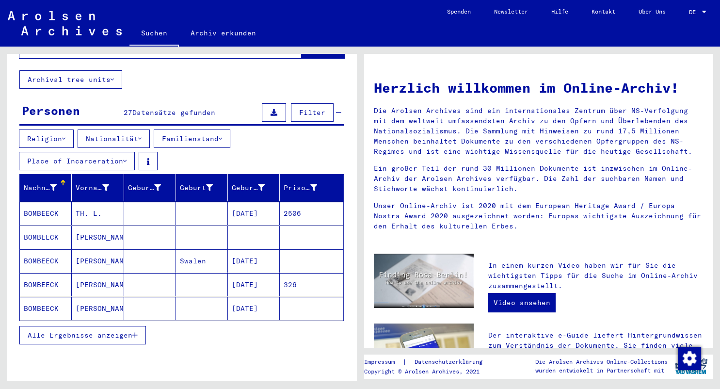
click at [95, 331] on span "Alle Ergebnisse anzeigen" at bounding box center [80, 335] width 105 height 9
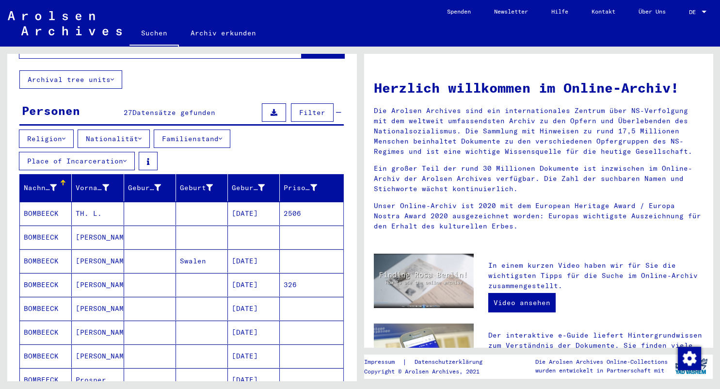
click at [261, 203] on mat-cell "[DATE]" at bounding box center [254, 213] width 52 height 23
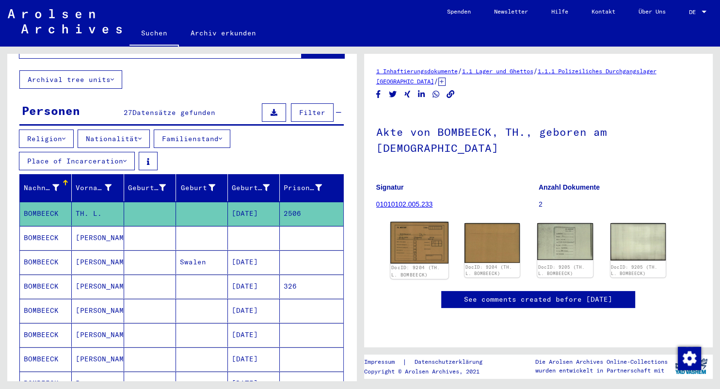
click at [415, 227] on img at bounding box center [419, 243] width 58 height 42
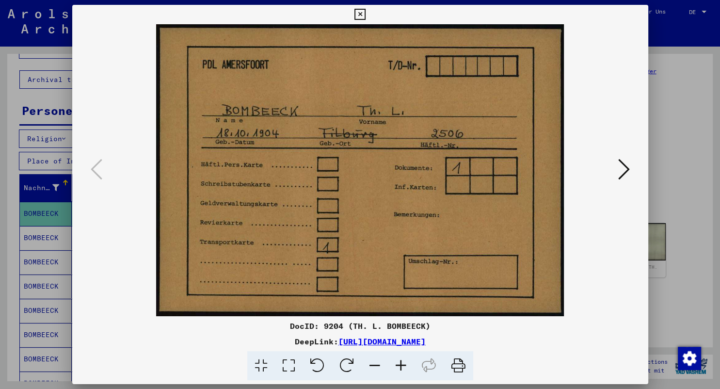
click at [624, 169] on icon at bounding box center [624, 169] width 12 height 23
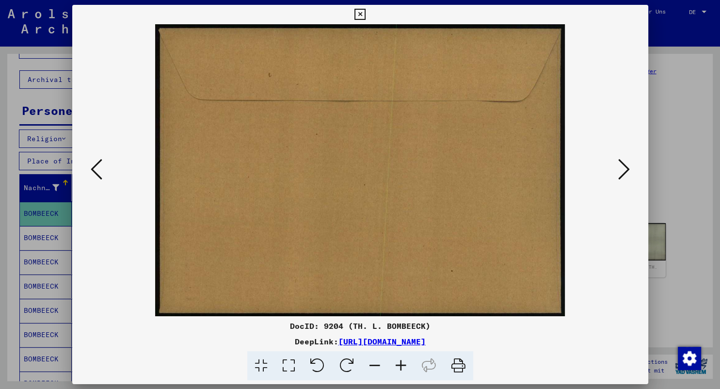
click at [620, 170] on icon at bounding box center [624, 169] width 12 height 23
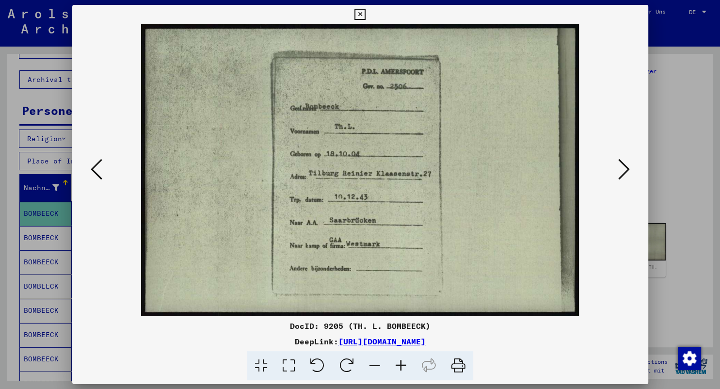
click at [629, 170] on icon at bounding box center [624, 169] width 12 height 23
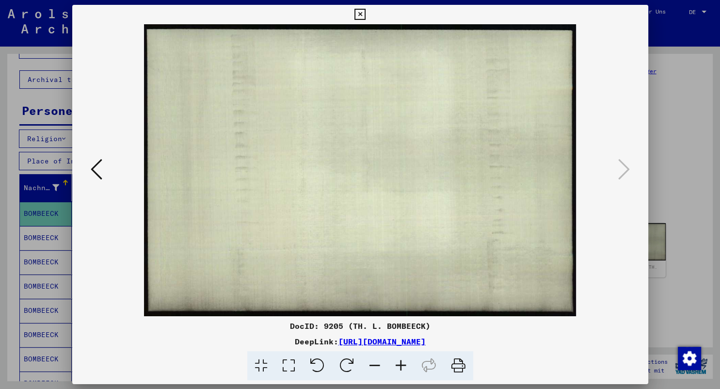
click at [366, 16] on icon at bounding box center [360, 15] width 11 height 12
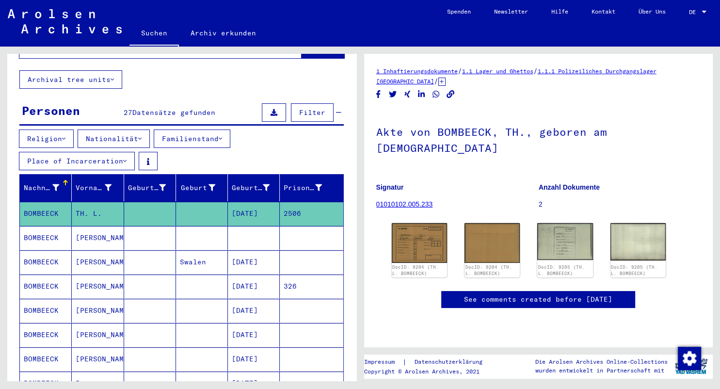
scroll to position [107, 0]
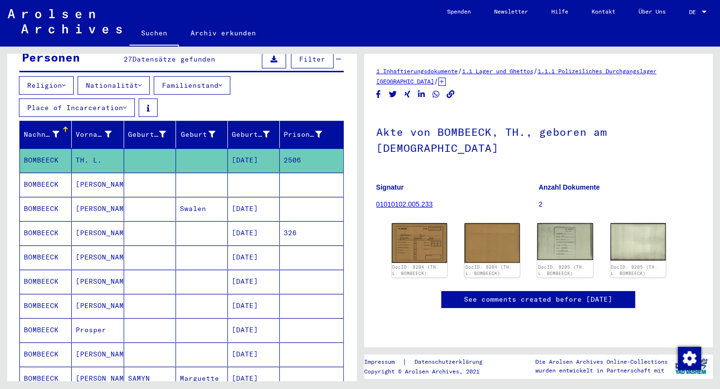
click at [255, 294] on mat-cell "[DATE]" at bounding box center [254, 306] width 52 height 24
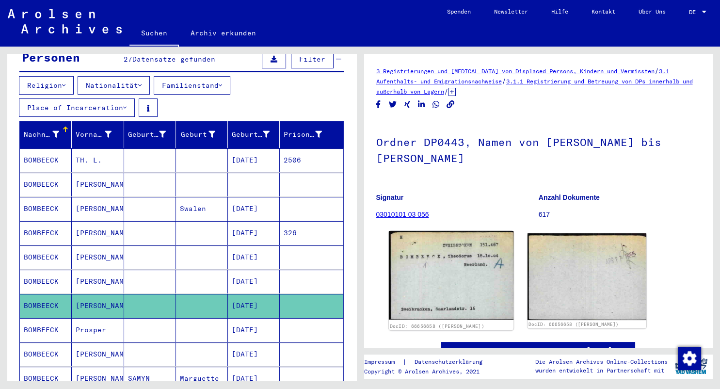
click at [437, 275] on img at bounding box center [450, 275] width 125 height 89
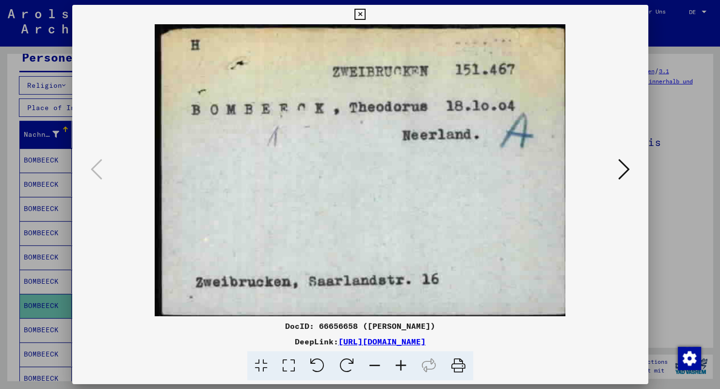
click at [627, 170] on icon at bounding box center [624, 169] width 12 height 23
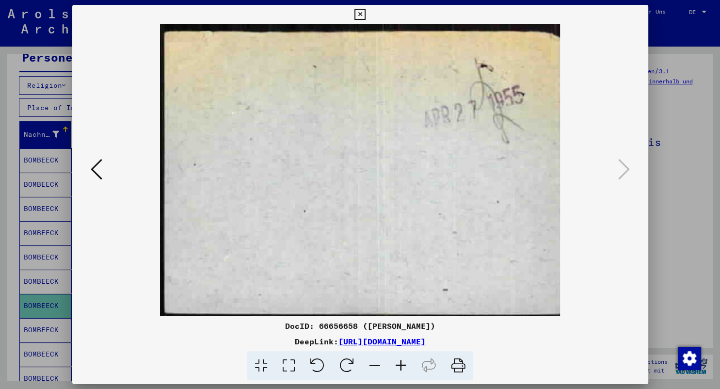
click at [366, 14] on icon at bounding box center [360, 15] width 11 height 12
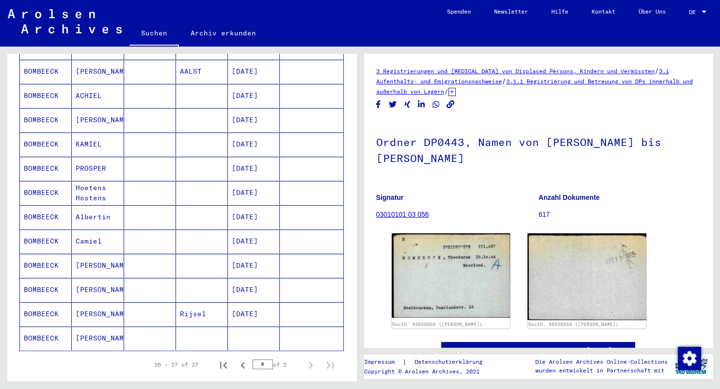
scroll to position [535, 0]
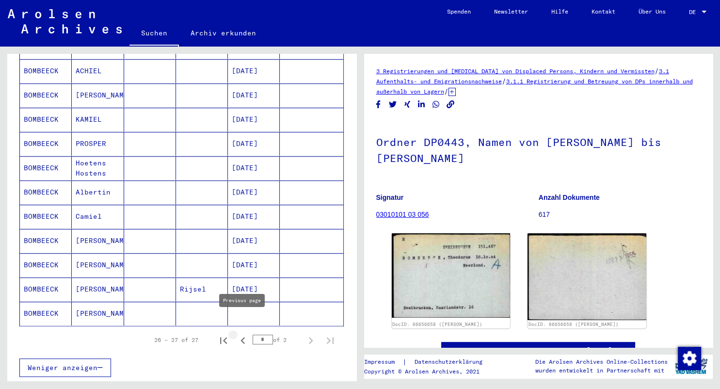
click at [240, 334] on icon "Previous page" at bounding box center [243, 341] width 14 height 14
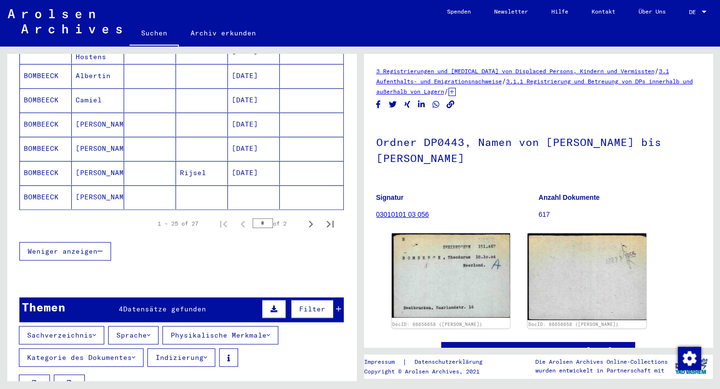
scroll to position [696, 0]
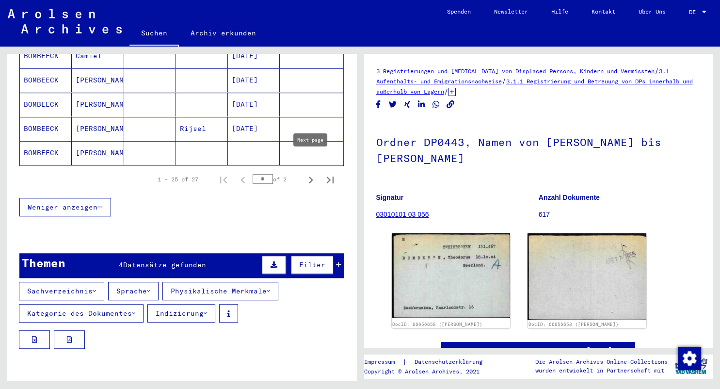
click at [310, 177] on icon "Next page" at bounding box center [311, 180] width 4 height 7
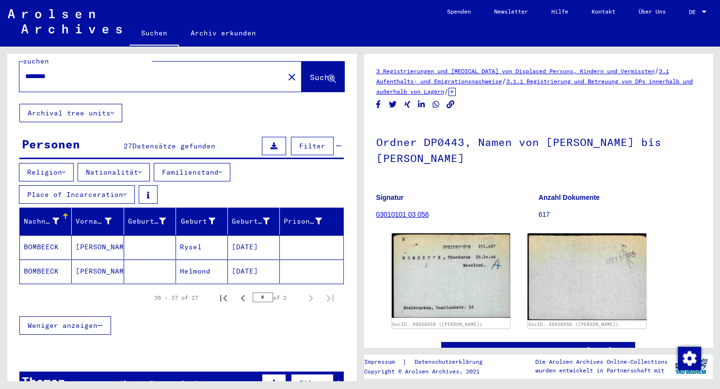
scroll to position [0, 0]
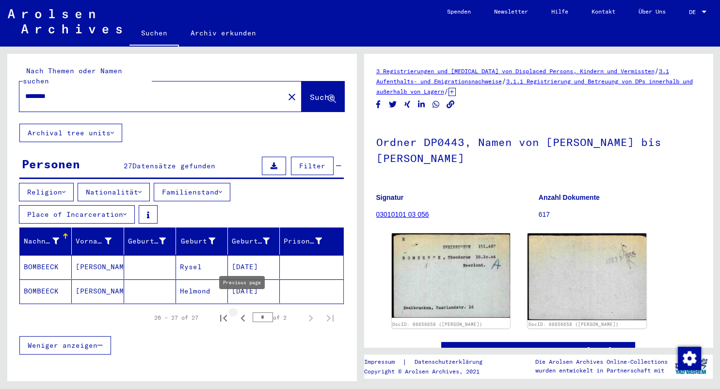
click at [243, 315] on icon "Previous page" at bounding box center [243, 318] width 4 height 7
type input "*"
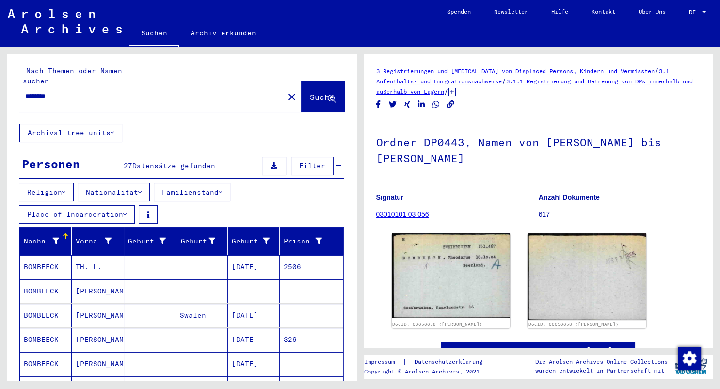
drag, startPoint x: 60, startPoint y: 85, endPoint x: 1, endPoint y: 82, distance: 58.8
click at [25, 91] on input "********" at bounding box center [151, 96] width 253 height 10
click at [310, 92] on span "Suche" at bounding box center [322, 97] width 24 height 10
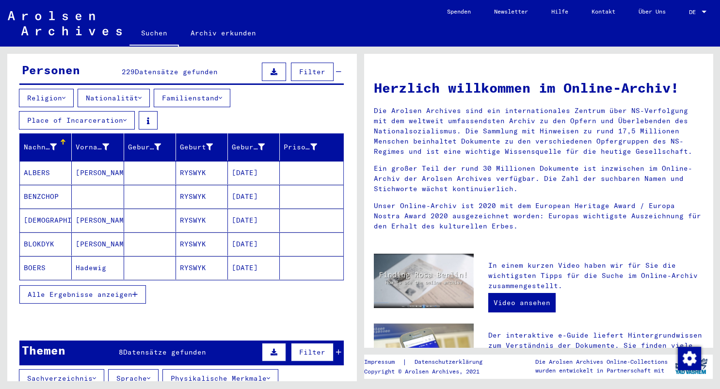
scroll to position [107, 0]
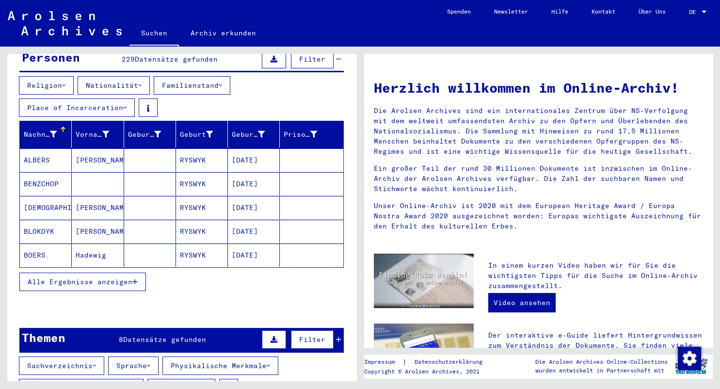
click at [90, 277] on span "Alle Ergebnisse anzeigen" at bounding box center [80, 281] width 105 height 9
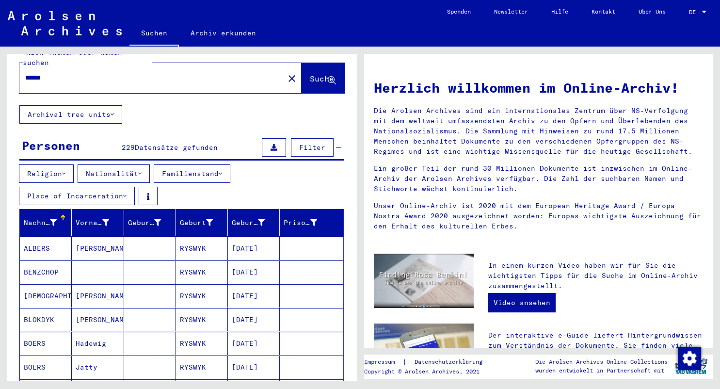
scroll to position [0, 0]
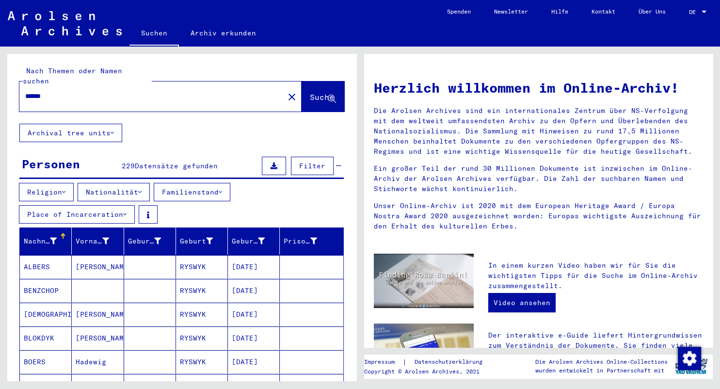
click at [60, 91] on input "******" at bounding box center [148, 96] width 247 height 10
click at [310, 92] on span "Suche" at bounding box center [322, 97] width 24 height 10
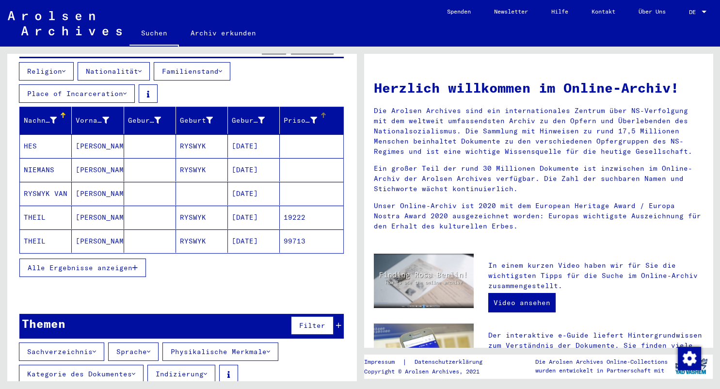
scroll to position [124, 0]
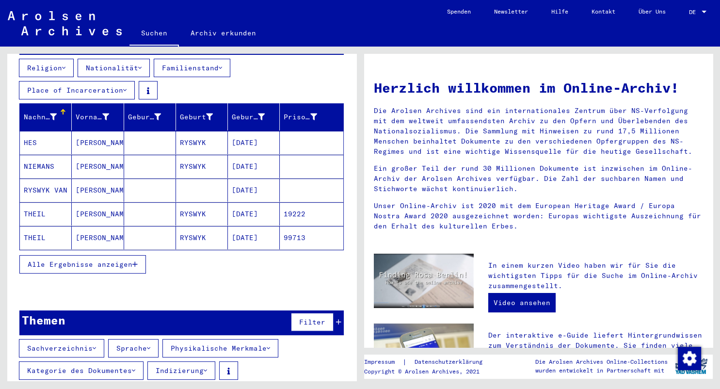
click at [70, 260] on span "Alle Ergebnisse anzeigen" at bounding box center [80, 264] width 105 height 9
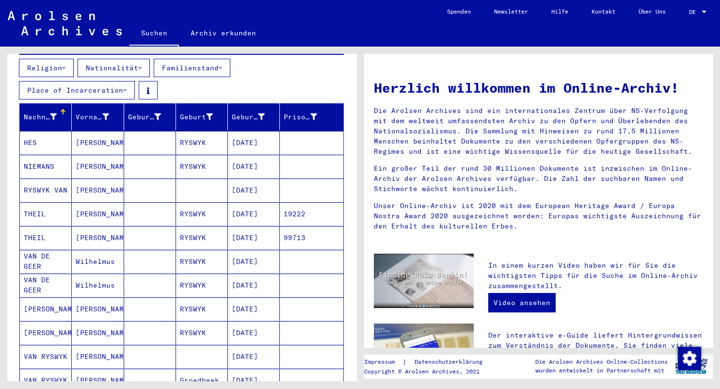
click at [265, 179] on mat-cell "[DATE]" at bounding box center [254, 189] width 52 height 23
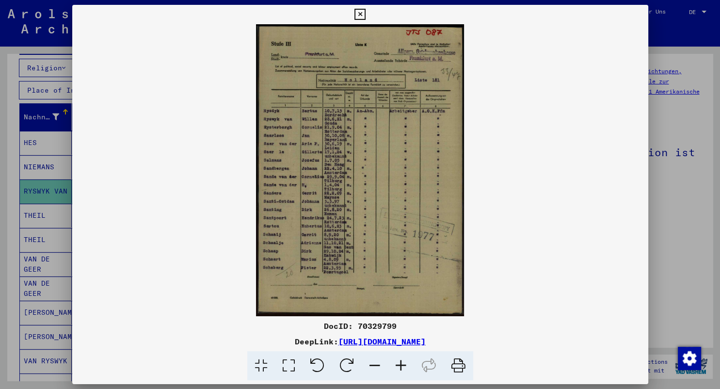
click at [288, 365] on icon at bounding box center [289, 366] width 28 height 30
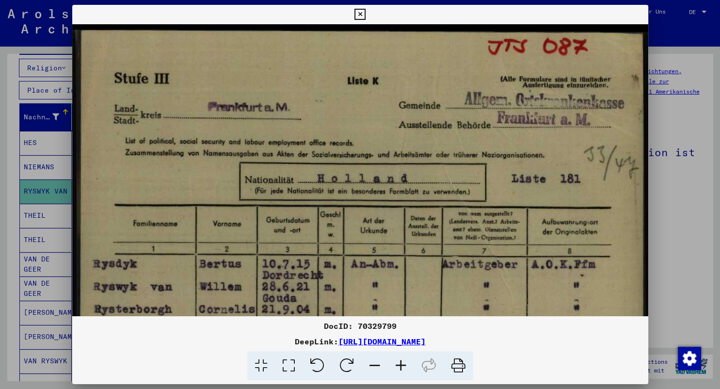
click at [366, 15] on icon at bounding box center [360, 15] width 11 height 12
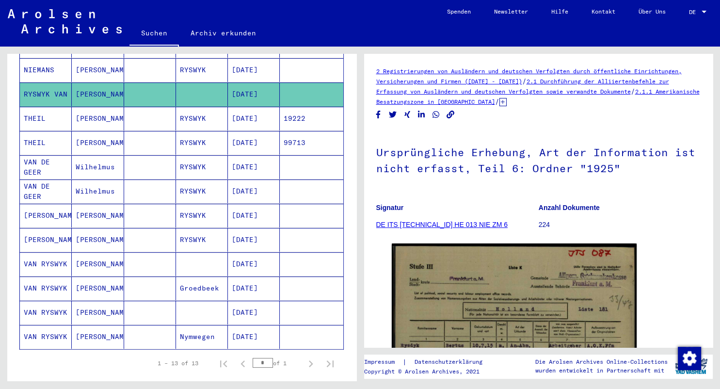
scroll to position [239, 0]
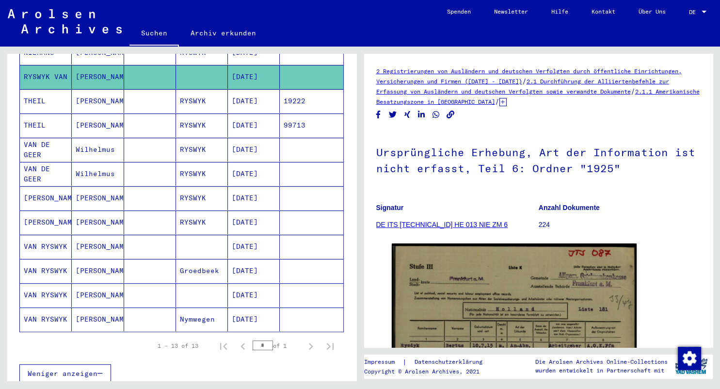
click at [101, 240] on mat-cell "[PERSON_NAME]" at bounding box center [98, 247] width 52 height 24
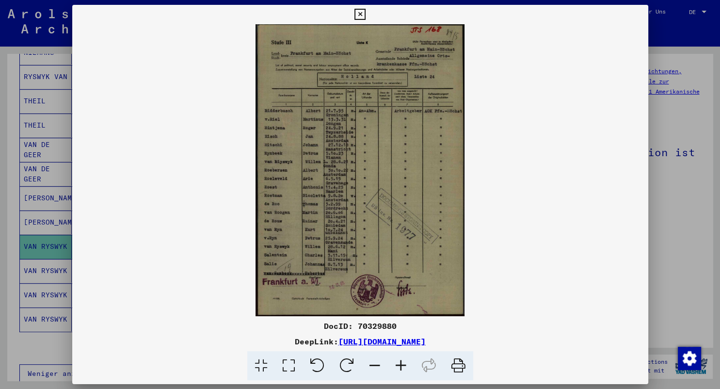
click at [289, 361] on icon at bounding box center [289, 366] width 28 height 30
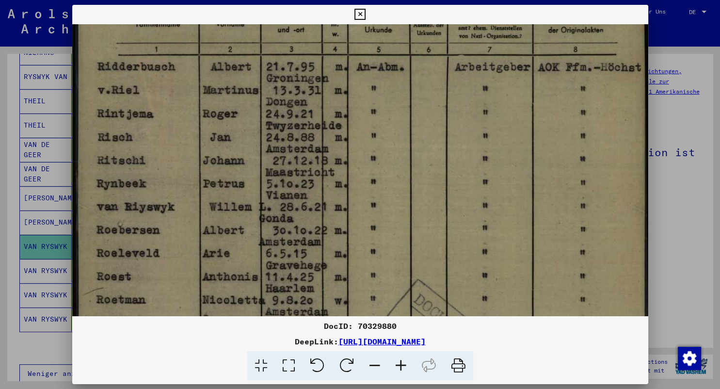
scroll to position [236, 0]
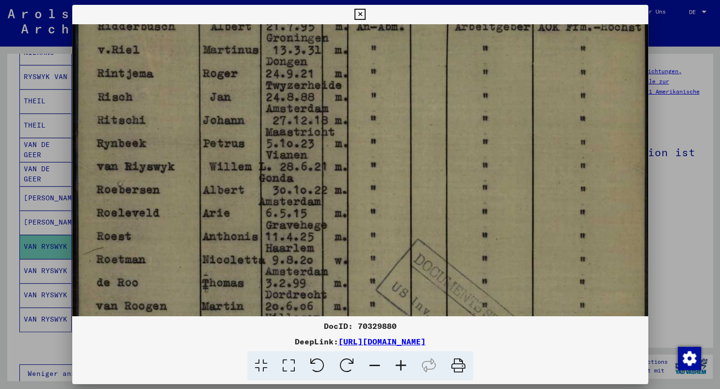
drag, startPoint x: 295, startPoint y: 146, endPoint x: 286, endPoint y: 72, distance: 74.8
click at [286, 72] on img at bounding box center [360, 190] width 576 height 803
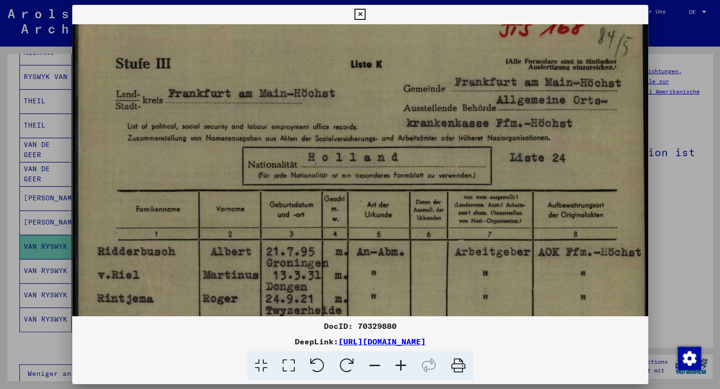
scroll to position [0, 0]
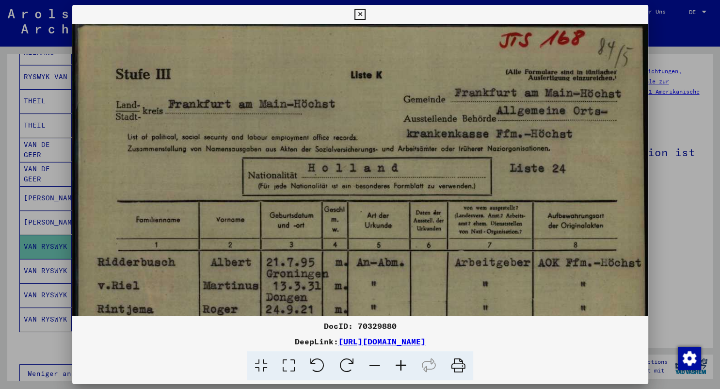
drag, startPoint x: 315, startPoint y: 164, endPoint x: 300, endPoint y: 349, distance: 185.4
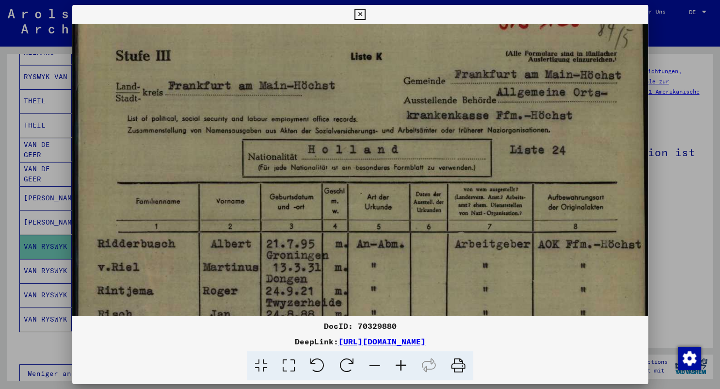
click at [366, 15] on icon at bounding box center [360, 15] width 11 height 12
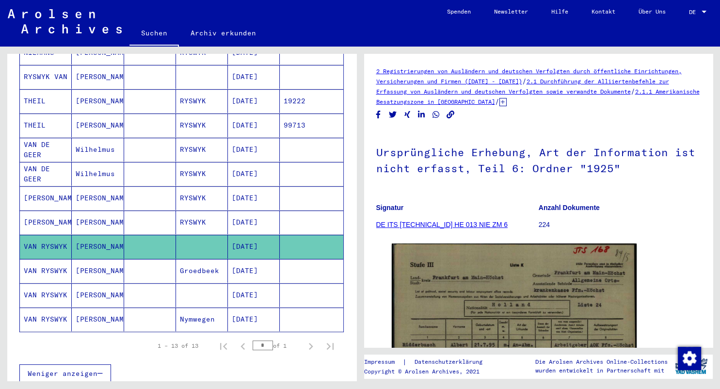
click at [262, 259] on mat-cell "[DATE]" at bounding box center [254, 271] width 52 height 24
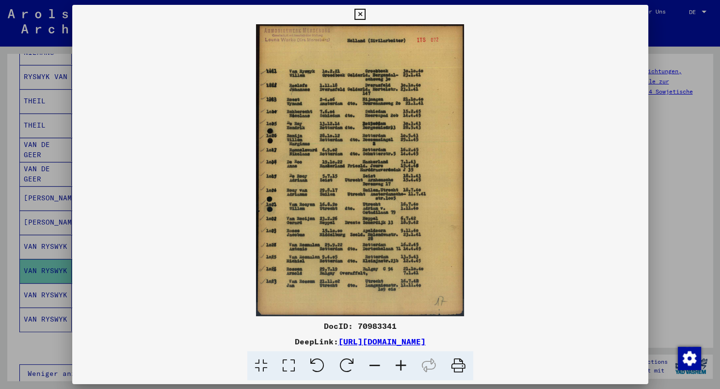
click at [293, 366] on icon at bounding box center [289, 366] width 28 height 30
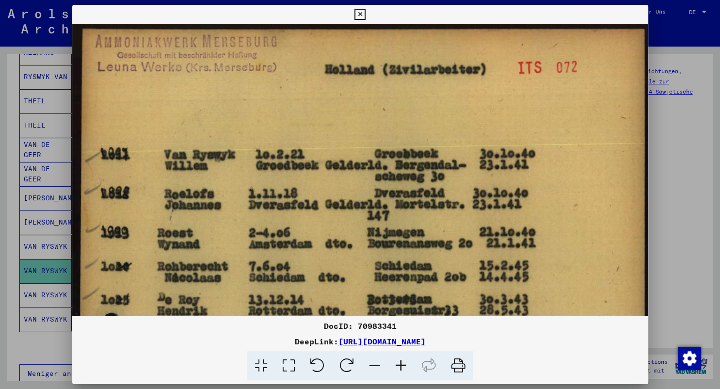
click at [366, 13] on icon at bounding box center [360, 15] width 11 height 12
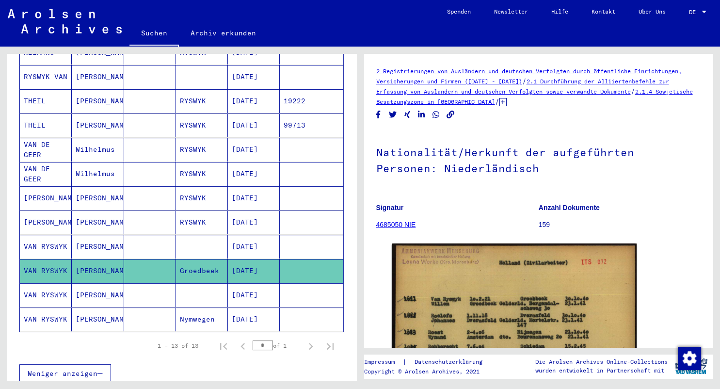
click at [257, 283] on mat-cell "[DATE]" at bounding box center [254, 295] width 52 height 24
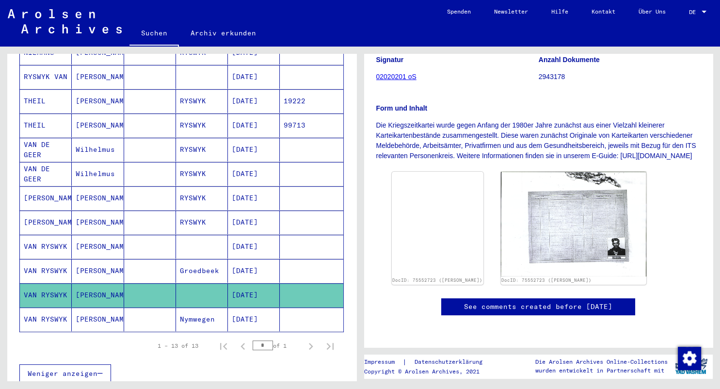
scroll to position [161, 0]
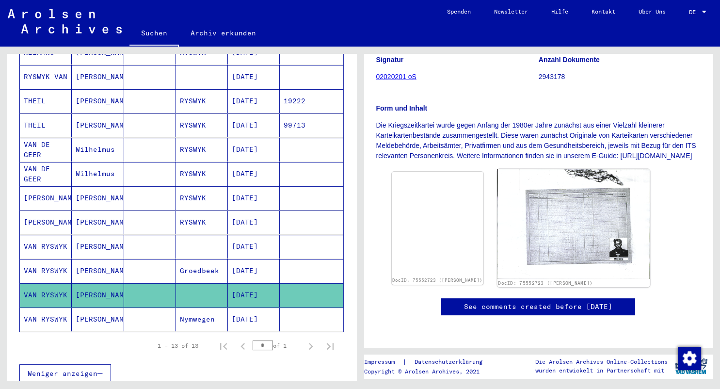
click at [591, 203] on img at bounding box center [573, 224] width 153 height 110
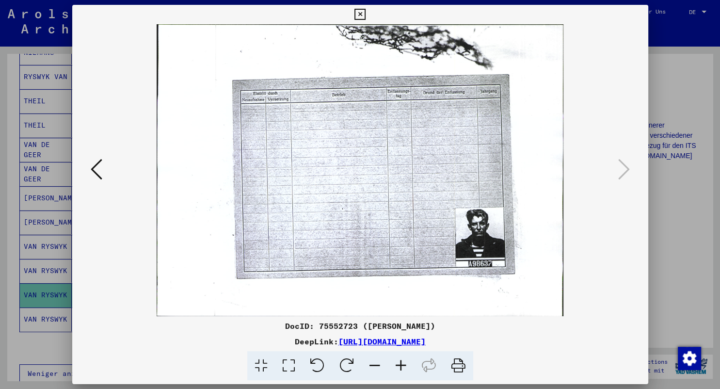
click at [93, 171] on icon at bounding box center [97, 169] width 12 height 23
click at [287, 364] on icon at bounding box center [289, 366] width 28 height 30
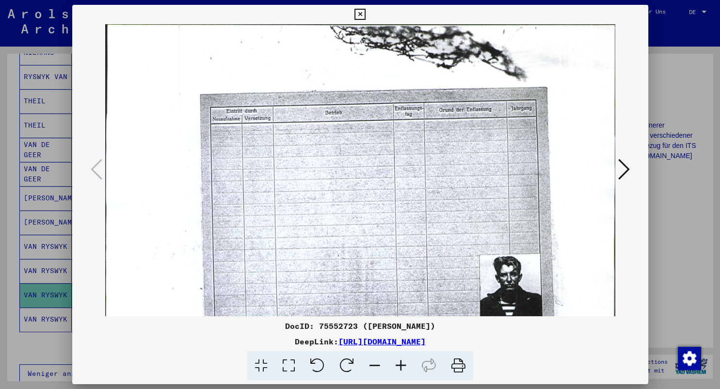
click at [366, 11] on icon at bounding box center [360, 15] width 11 height 12
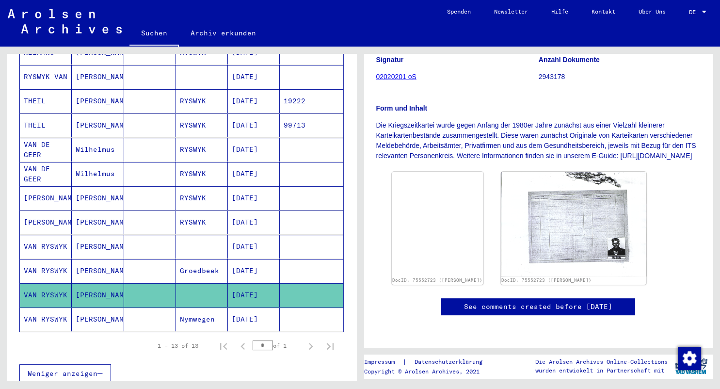
click at [261, 307] on mat-cell "[DATE]" at bounding box center [254, 319] width 52 height 24
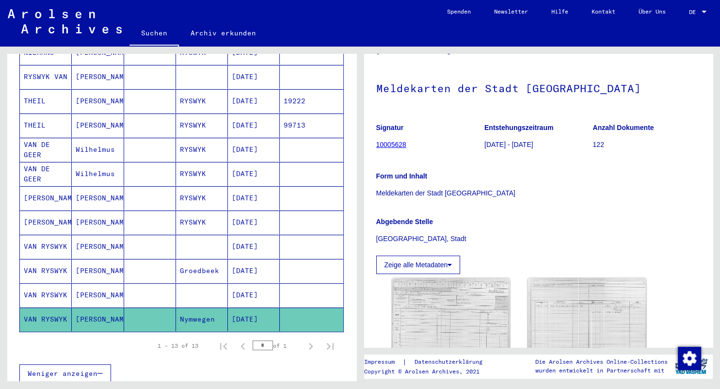
scroll to position [214, 0]
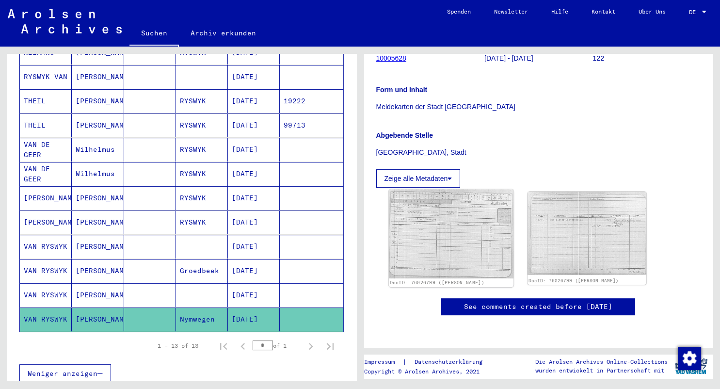
click at [447, 189] on img at bounding box center [450, 233] width 125 height 89
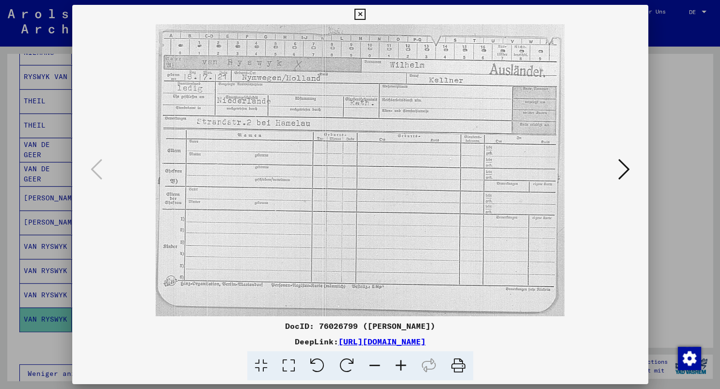
click at [366, 13] on icon at bounding box center [360, 15] width 11 height 12
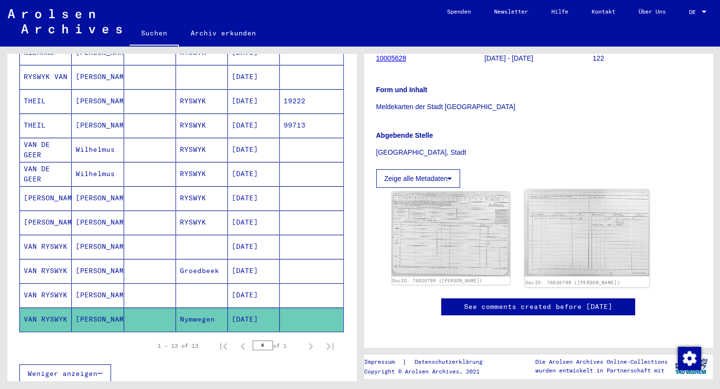
click at [588, 189] on img at bounding box center [587, 232] width 125 height 87
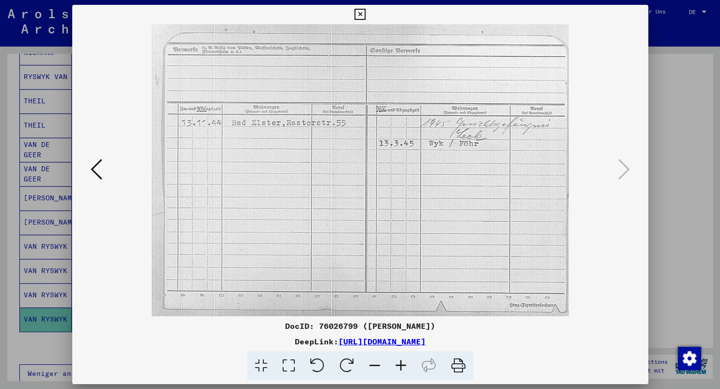
click at [366, 13] on icon at bounding box center [360, 15] width 11 height 12
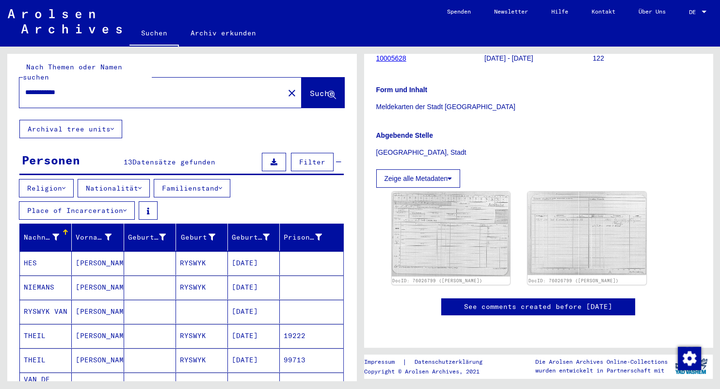
scroll to position [1, 0]
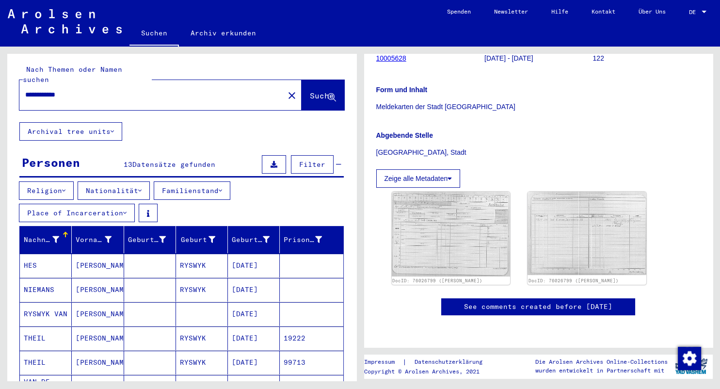
drag, startPoint x: 90, startPoint y: 59, endPoint x: 4, endPoint y: 54, distance: 86.0
click at [25, 90] on input "**********" at bounding box center [151, 95] width 253 height 10
click at [311, 91] on span "Suche" at bounding box center [322, 96] width 24 height 10
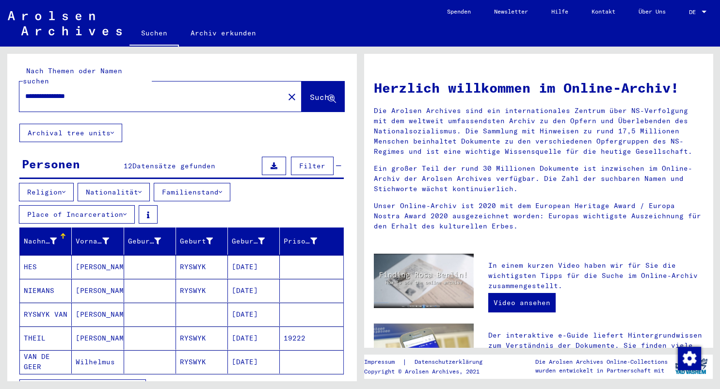
click at [30, 91] on input "**********" at bounding box center [148, 96] width 247 height 10
click at [307, 94] on button "Suche" at bounding box center [323, 96] width 43 height 30
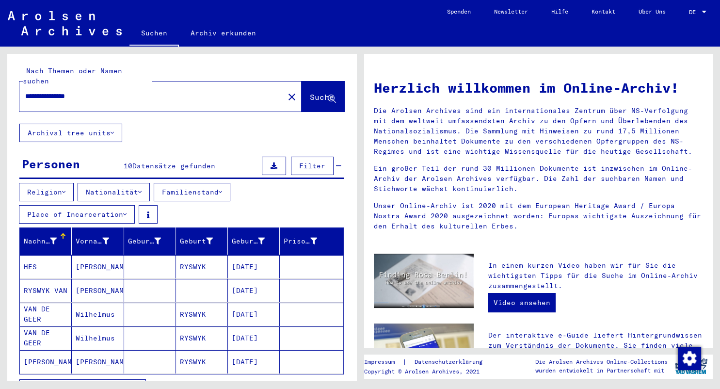
click at [261, 350] on mat-cell "[DATE]" at bounding box center [254, 361] width 52 height 23
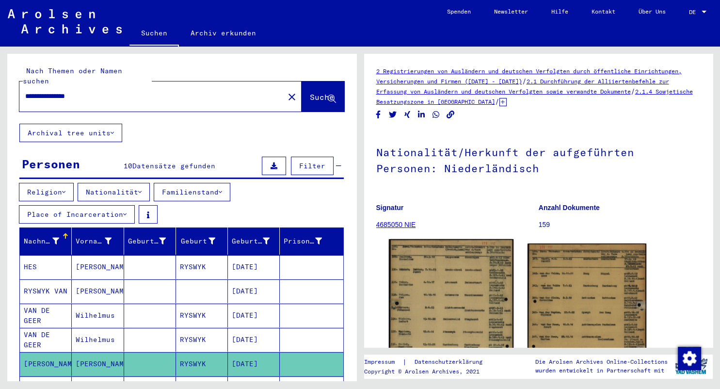
click at [436, 282] on img at bounding box center [450, 327] width 125 height 176
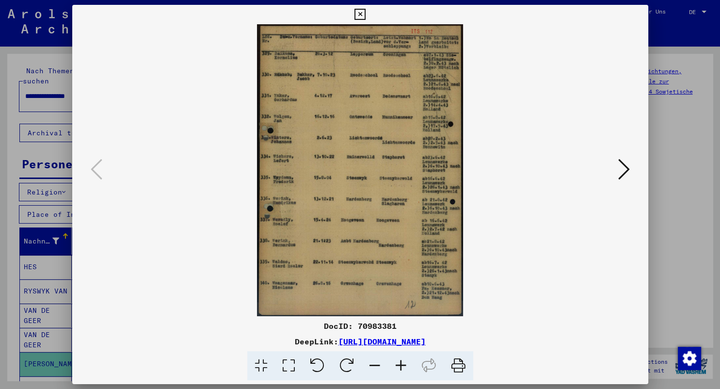
click at [289, 364] on icon at bounding box center [289, 366] width 28 height 30
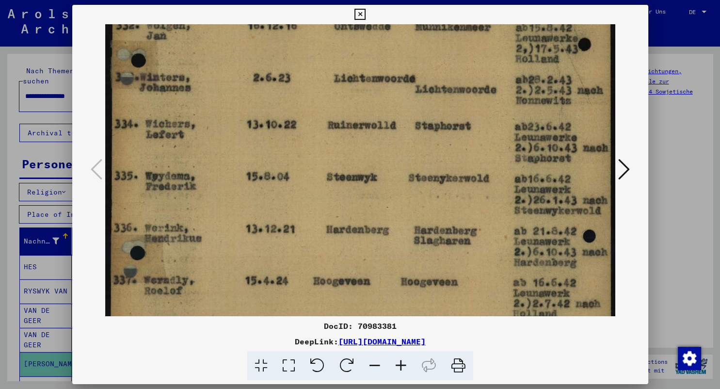
scroll to position [227, 0]
drag, startPoint x: 310, startPoint y: 286, endPoint x: 367, endPoint y: 72, distance: 221.6
click at [367, 72] on img at bounding box center [360, 158] width 510 height 722
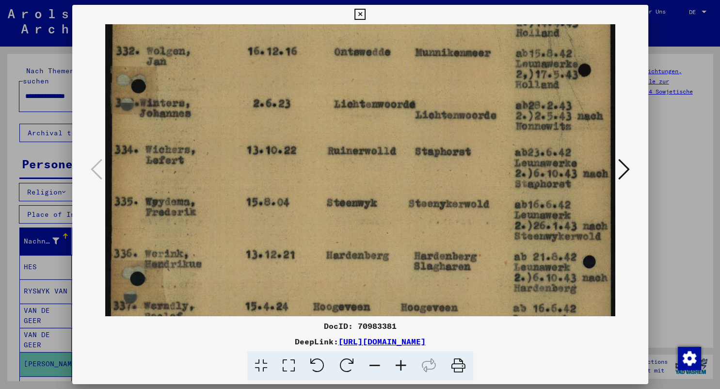
drag, startPoint x: 358, startPoint y: 288, endPoint x: 351, endPoint y: 303, distance: 17.1
click at [351, 304] on img at bounding box center [360, 184] width 510 height 722
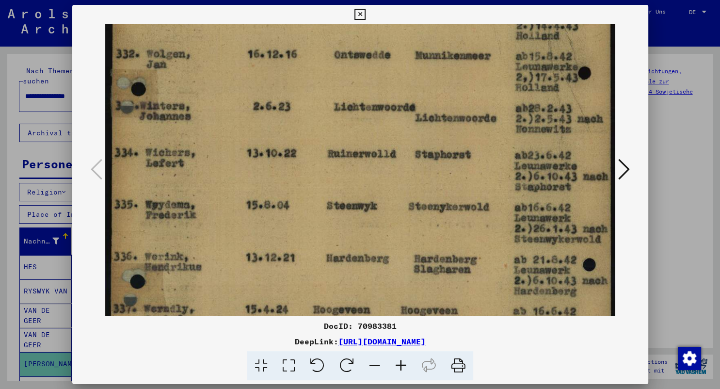
drag, startPoint x: 351, startPoint y: 303, endPoint x: 351, endPoint y: 298, distance: 5.3
click at [351, 301] on img at bounding box center [360, 187] width 510 height 722
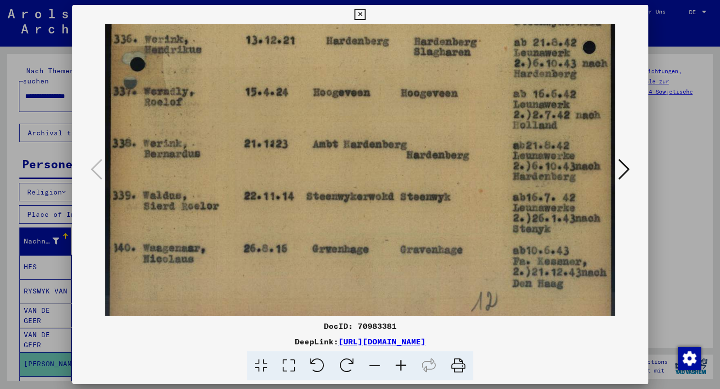
scroll to position [435, 0]
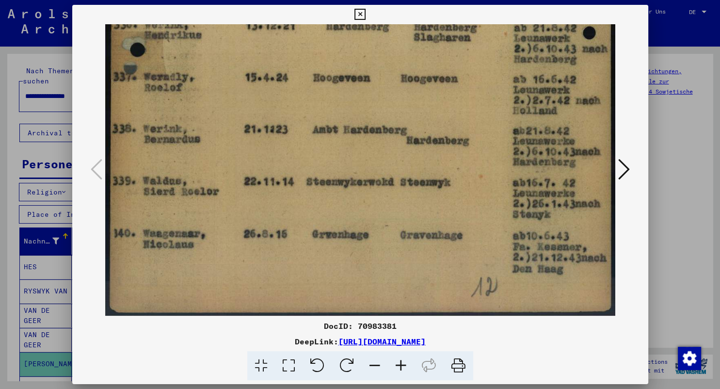
drag, startPoint x: 350, startPoint y: 271, endPoint x: 411, endPoint y: -20, distance: 296.9
click at [630, 168] on icon at bounding box center [624, 169] width 12 height 23
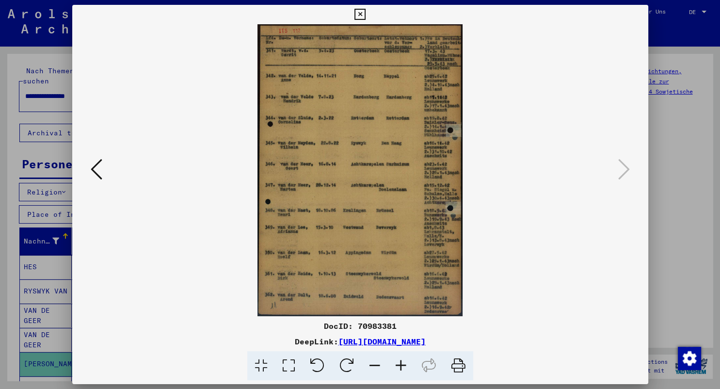
scroll to position [0, 0]
drag, startPoint x: 329, startPoint y: 99, endPoint x: 326, endPoint y: 189, distance: 90.3
click at [326, 189] on img at bounding box center [360, 170] width 510 height 292
click at [286, 370] on icon at bounding box center [289, 366] width 28 height 30
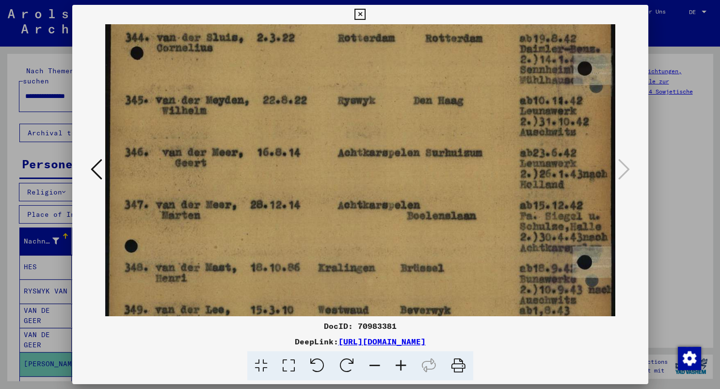
scroll to position [223, 0]
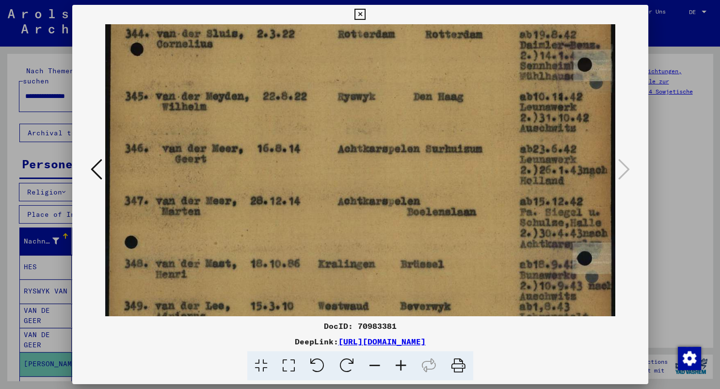
drag, startPoint x: 319, startPoint y: 277, endPoint x: 359, endPoint y: 61, distance: 219.5
click at [359, 61] on img at bounding box center [360, 164] width 510 height 726
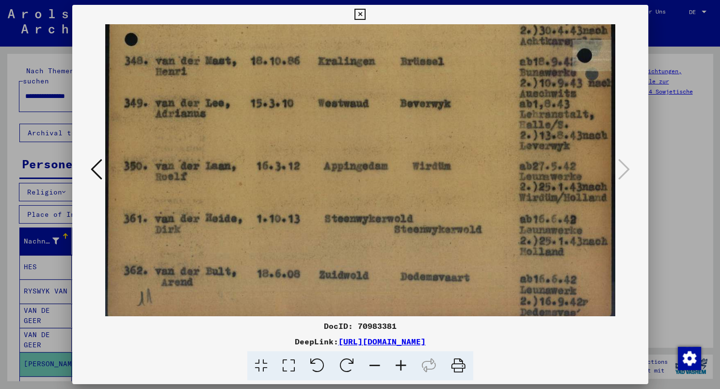
scroll to position [439, 0]
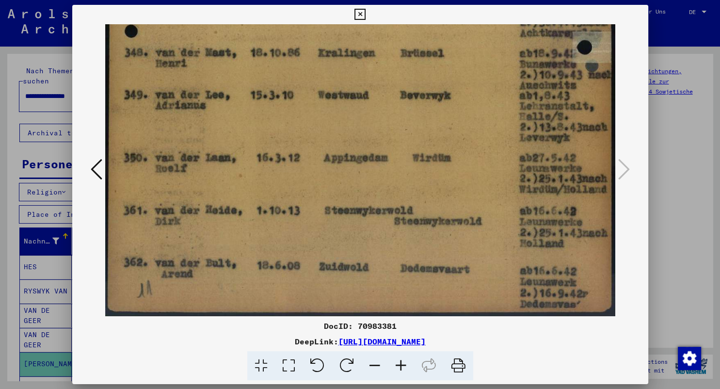
drag, startPoint x: 323, startPoint y: 263, endPoint x: 381, endPoint y: 33, distance: 236.6
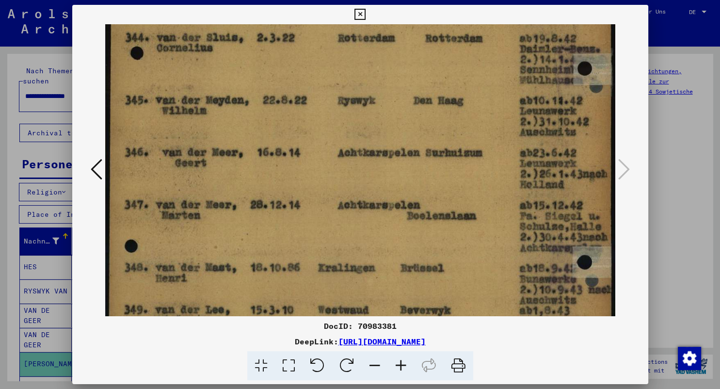
scroll to position [205, 0]
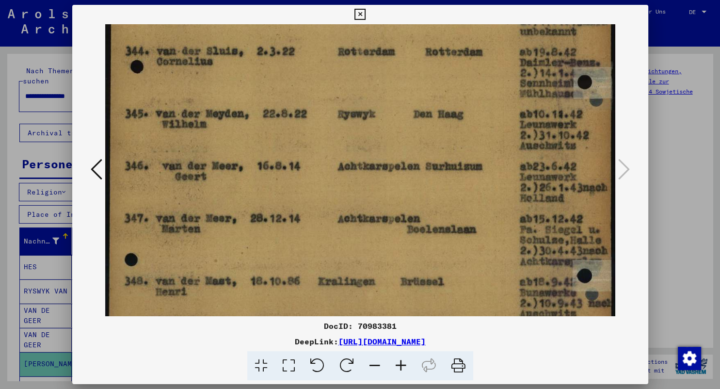
drag, startPoint x: 373, startPoint y: 235, endPoint x: 378, endPoint y: 362, distance: 126.7
click at [382, 364] on div "DocID: 70983381 DeepLink: [URL][DOMAIN_NAME]" at bounding box center [360, 193] width 576 height 376
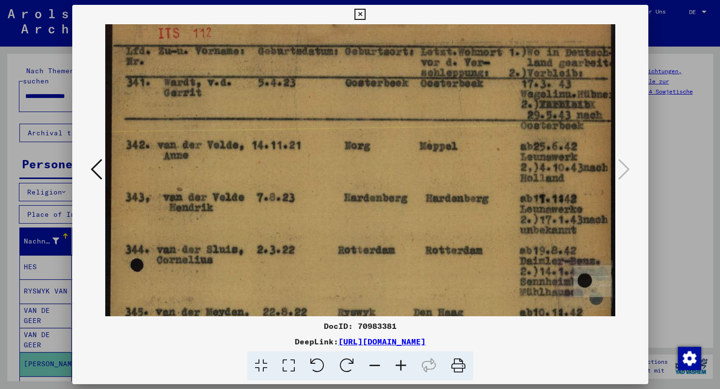
scroll to position [0, 0]
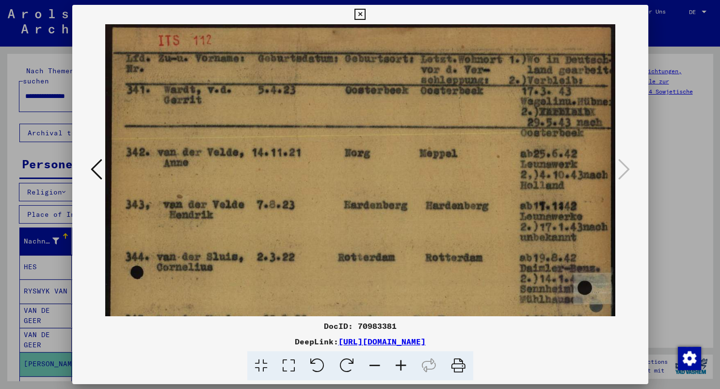
drag, startPoint x: 376, startPoint y: 107, endPoint x: 389, endPoint y: 323, distance: 215.7
click at [387, 324] on div "DocID: 70983381 DeepLink: [URL][DOMAIN_NAME]" at bounding box center [360, 193] width 576 height 376
click at [93, 161] on icon at bounding box center [97, 169] width 12 height 23
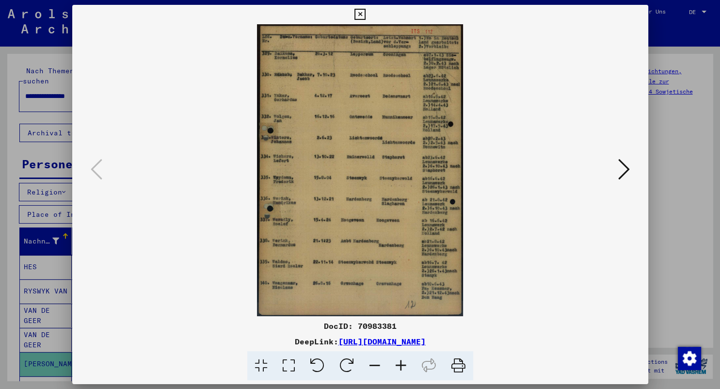
click at [292, 371] on icon at bounding box center [289, 366] width 28 height 30
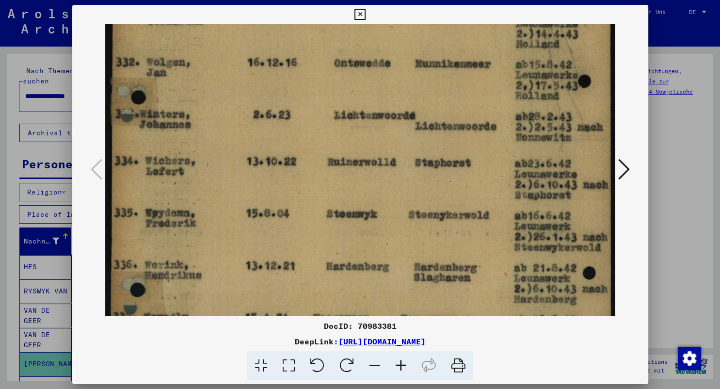
scroll to position [191, 0]
drag, startPoint x: 301, startPoint y: 197, endPoint x: 366, endPoint y: 14, distance: 193.9
click at [366, 14] on div "DocID: 70983381 DeepLink: [URL][DOMAIN_NAME]" at bounding box center [360, 193] width 576 height 376
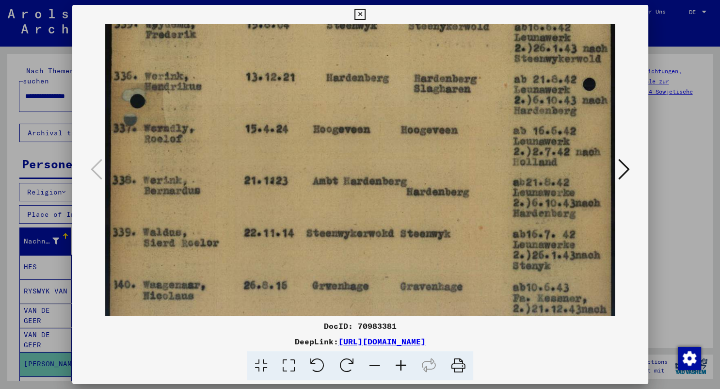
scroll to position [381, 0]
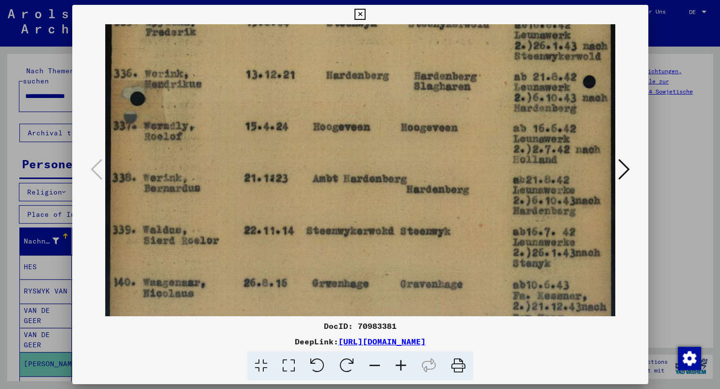
drag, startPoint x: 263, startPoint y: 240, endPoint x: 334, endPoint y: 58, distance: 195.8
click at [334, 58] on img at bounding box center [360, 5] width 510 height 722
drag, startPoint x: 212, startPoint y: 316, endPoint x: 242, endPoint y: 233, distance: 88.3
click at [242, 233] on div "DocID: 70983381 DeepLink: [URL][DOMAIN_NAME]" at bounding box center [360, 193] width 576 height 376
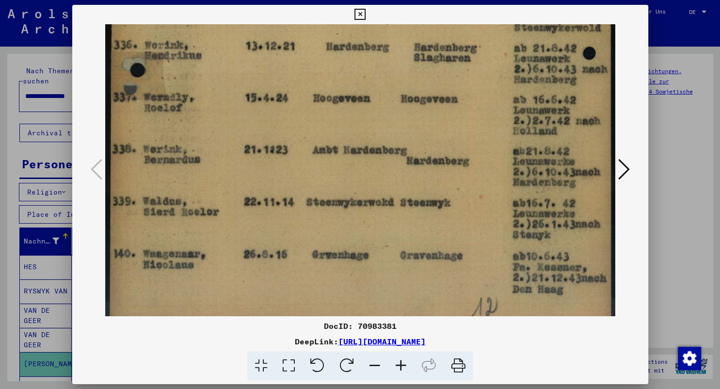
scroll to position [435, 0]
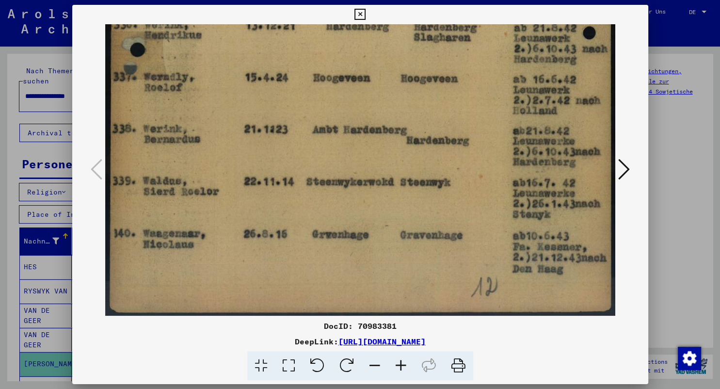
drag, startPoint x: 214, startPoint y: 272, endPoint x: 268, endPoint y: 121, distance: 160.2
click at [366, 14] on icon at bounding box center [360, 15] width 11 height 12
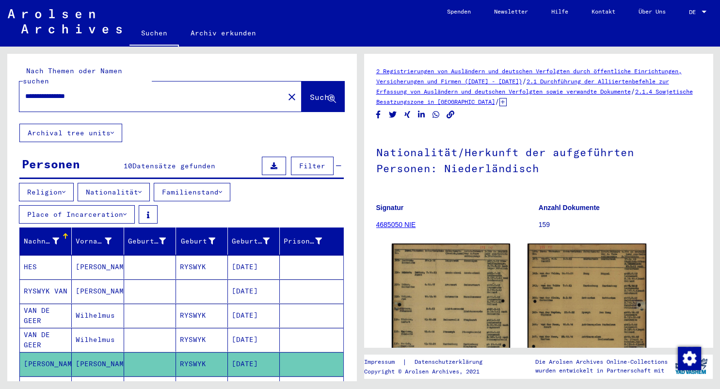
drag, startPoint x: 96, startPoint y: 85, endPoint x: -4, endPoint y: 86, distance: 99.4
click at [25, 91] on input "**********" at bounding box center [151, 96] width 253 height 10
click at [310, 92] on span "Suche" at bounding box center [322, 97] width 24 height 10
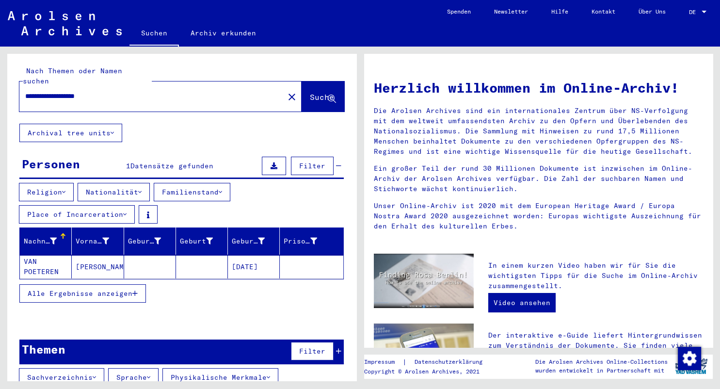
click at [91, 257] on mat-cell "[PERSON_NAME]" at bounding box center [98, 266] width 52 height 23
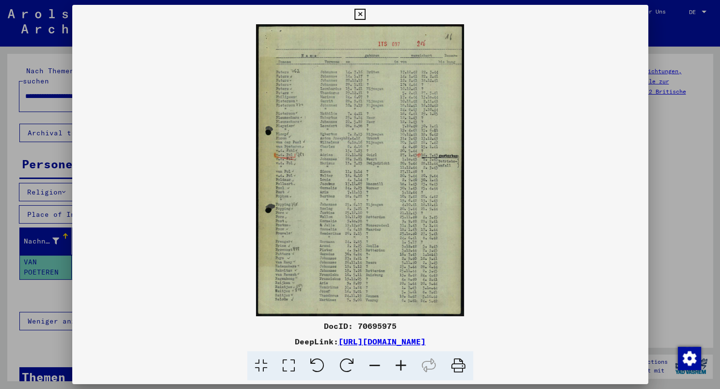
click at [288, 368] on icon at bounding box center [289, 366] width 28 height 30
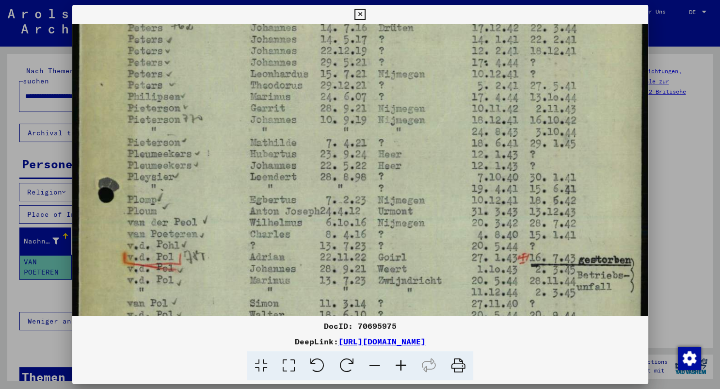
scroll to position [130, 0]
drag, startPoint x: 428, startPoint y: 251, endPoint x: 462, endPoint y: 125, distance: 130.7
click at [462, 125] on img at bounding box center [360, 298] width 576 height 809
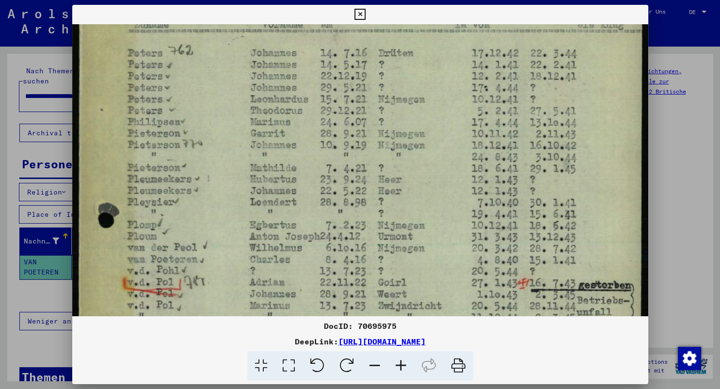
scroll to position [0, 0]
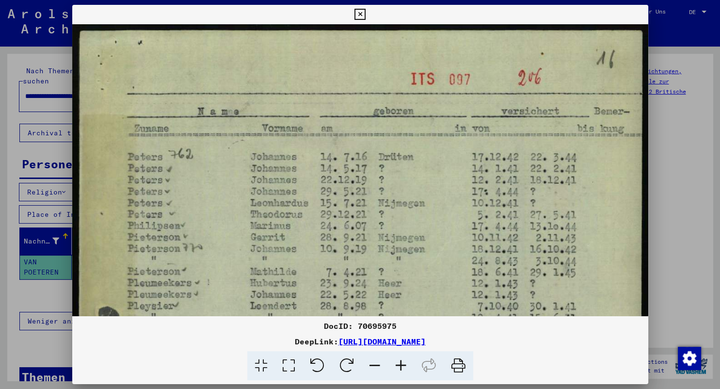
drag, startPoint x: 450, startPoint y: 38, endPoint x: 443, endPoint y: 336, distance: 298.3
click at [443, 339] on div "DocID: 70695975 DeepLink: [URL][DOMAIN_NAME]" at bounding box center [360, 193] width 576 height 376
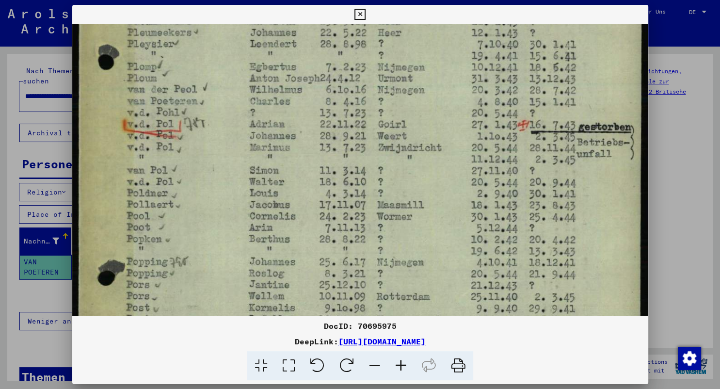
scroll to position [263, 0]
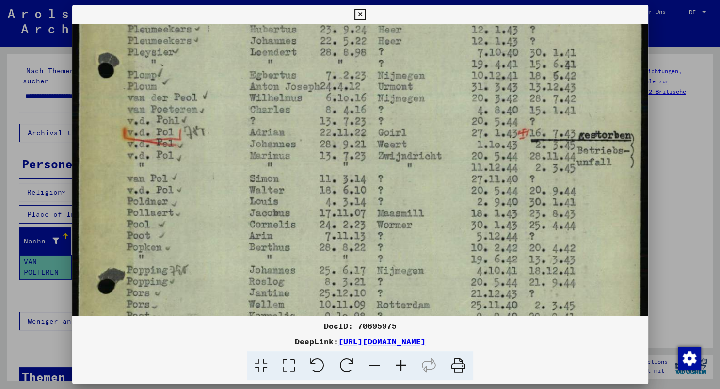
drag, startPoint x: 434, startPoint y: 283, endPoint x: 479, endPoint y: 37, distance: 250.0
click at [479, 36] on img at bounding box center [360, 175] width 576 height 809
click at [392, 340] on link "[URL][DOMAIN_NAME]" at bounding box center [382, 342] width 87 height 10
click at [369, 5] on button at bounding box center [360, 14] width 17 height 19
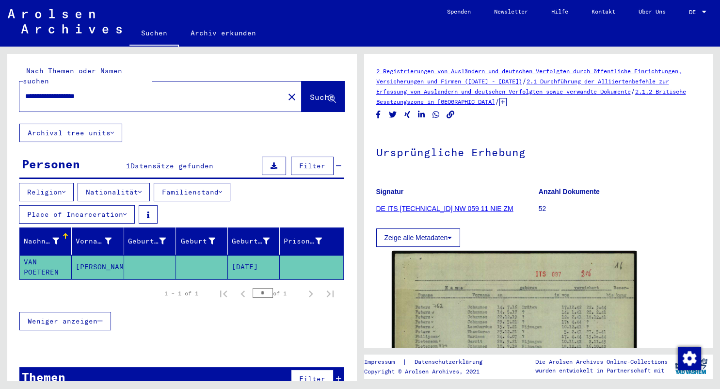
click at [112, 91] on input "**********" at bounding box center [151, 96] width 253 height 10
drag, startPoint x: 112, startPoint y: 86, endPoint x: -22, endPoint y: 67, distance: 135.2
click at [25, 91] on input "**********" at bounding box center [151, 96] width 253 height 10
type input "*"
click at [92, 93] on div at bounding box center [148, 96] width 259 height 22
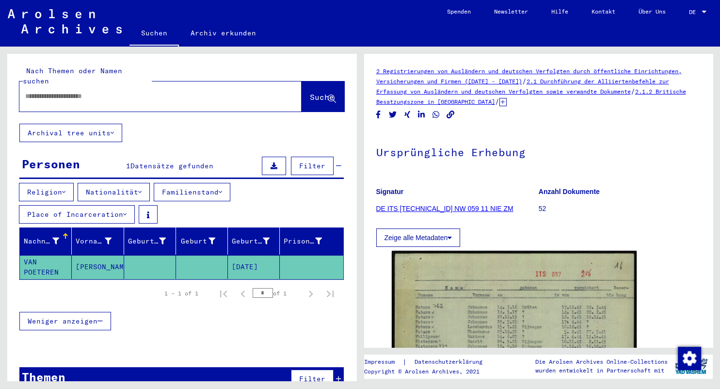
click at [94, 85] on div at bounding box center [148, 96] width 259 height 22
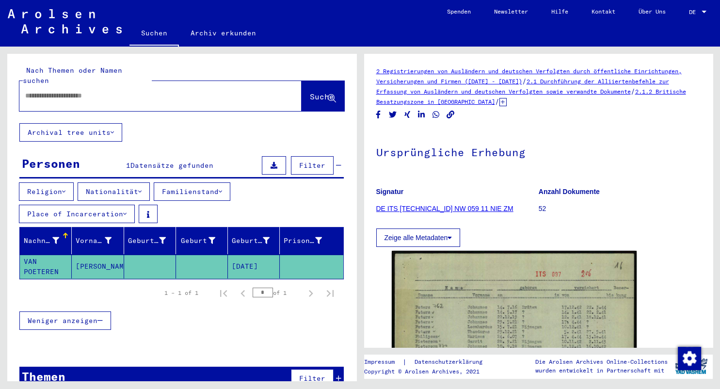
scroll to position [0, 0]
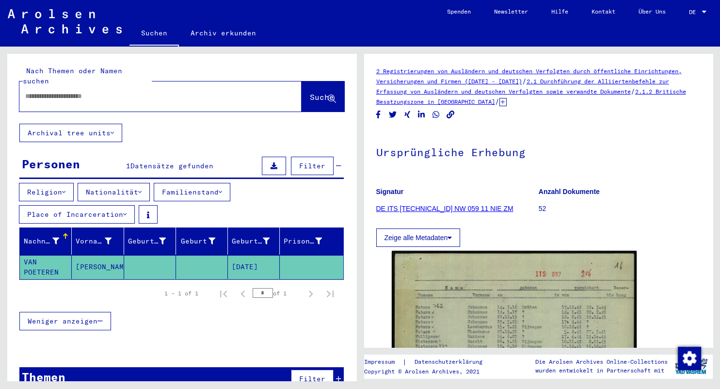
click at [69, 91] on input "text" at bounding box center [151, 96] width 253 height 10
click at [30, 91] on input "text" at bounding box center [151, 96] width 253 height 10
type input "*******"
click at [310, 92] on span "Suche" at bounding box center [322, 97] width 24 height 10
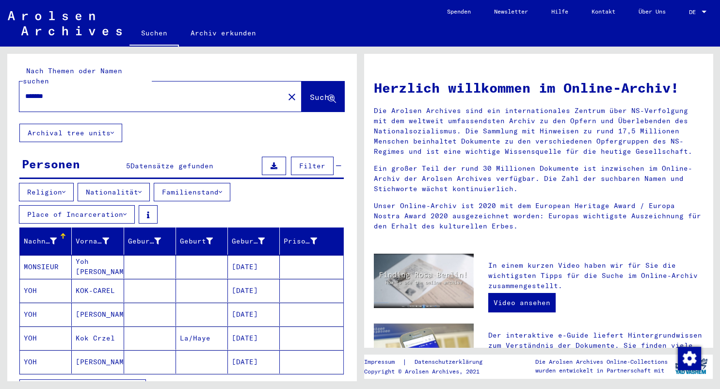
click at [258, 303] on mat-cell "[DATE]" at bounding box center [254, 314] width 52 height 23
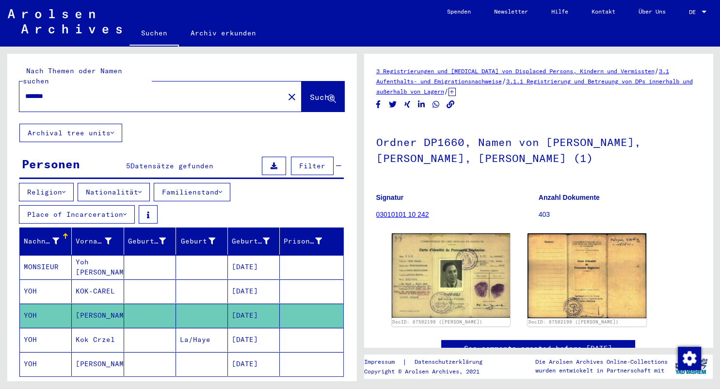
click at [257, 328] on mat-cell "[DATE]" at bounding box center [254, 340] width 52 height 24
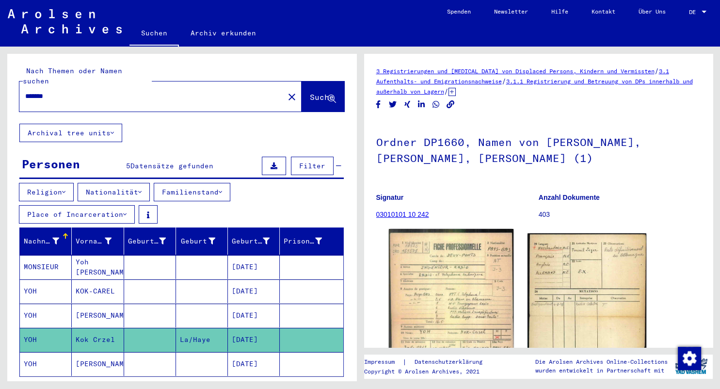
click at [461, 305] on img at bounding box center [450, 317] width 125 height 177
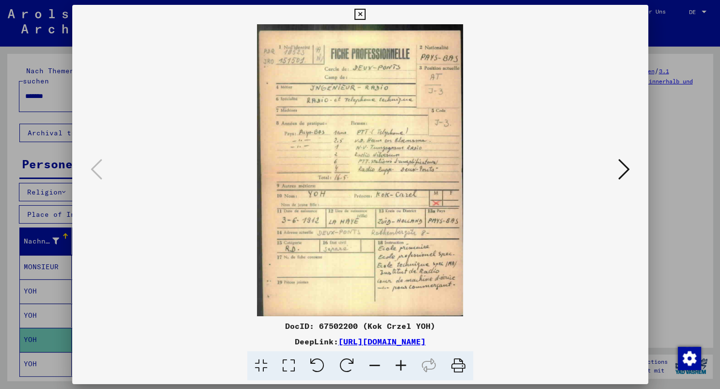
click at [628, 168] on icon at bounding box center [624, 169] width 12 height 23
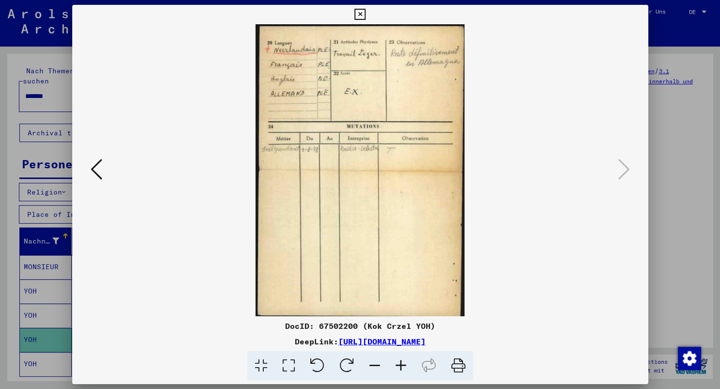
click at [96, 178] on icon at bounding box center [97, 169] width 12 height 23
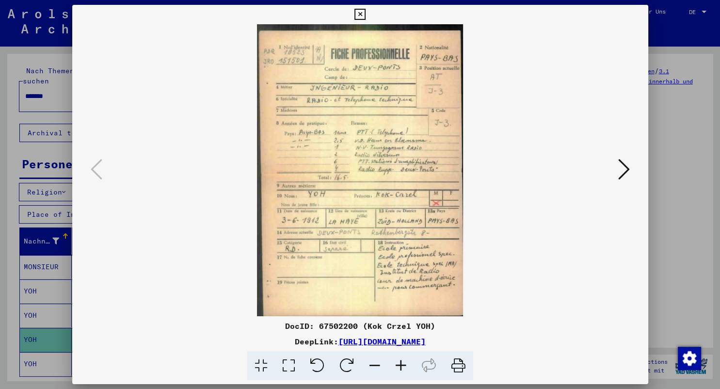
click at [627, 170] on icon at bounding box center [624, 169] width 12 height 23
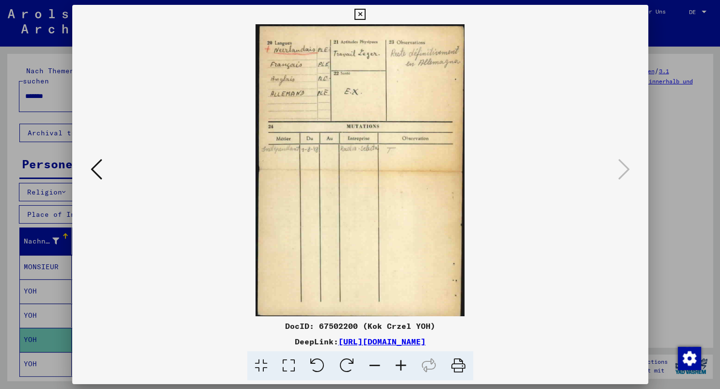
click at [366, 14] on icon at bounding box center [360, 15] width 11 height 12
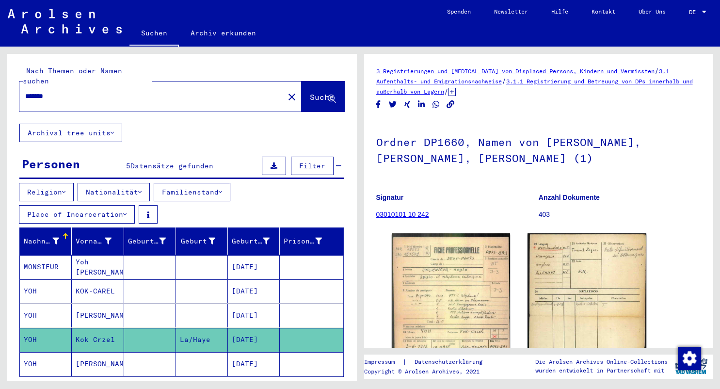
click at [97, 352] on mat-cell "[PERSON_NAME]" at bounding box center [98, 364] width 52 height 24
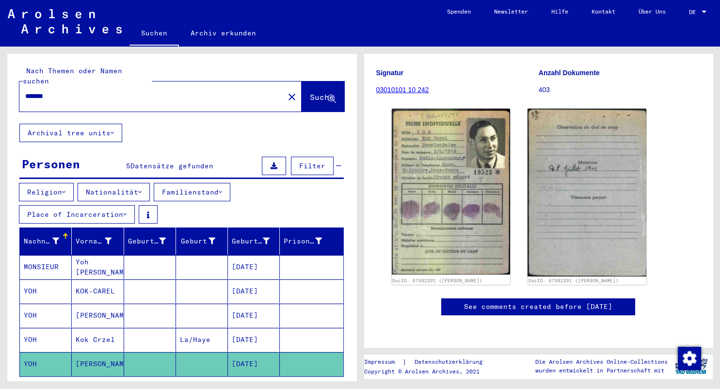
scroll to position [124, 0]
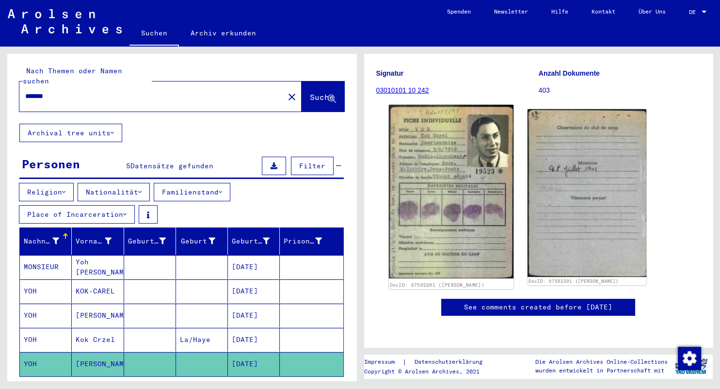
click at [438, 196] on img at bounding box center [450, 192] width 125 height 174
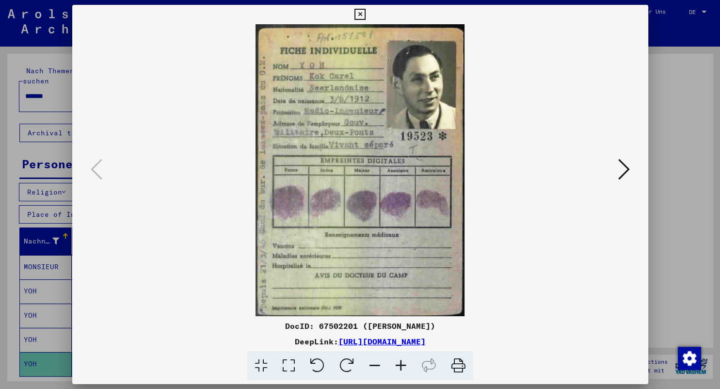
click at [626, 170] on icon at bounding box center [624, 169] width 12 height 23
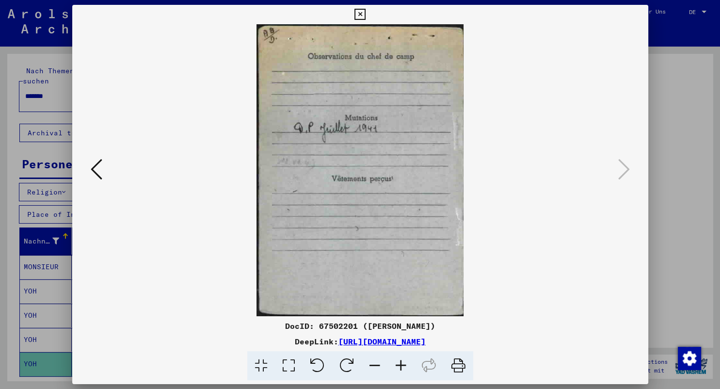
click at [89, 170] on button at bounding box center [96, 170] width 17 height 28
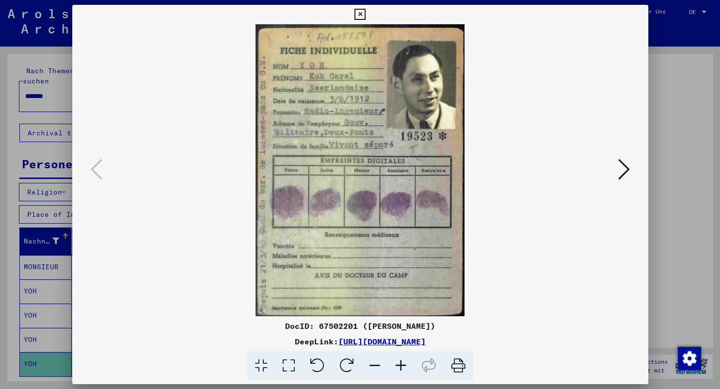
click at [628, 170] on icon at bounding box center [624, 169] width 12 height 23
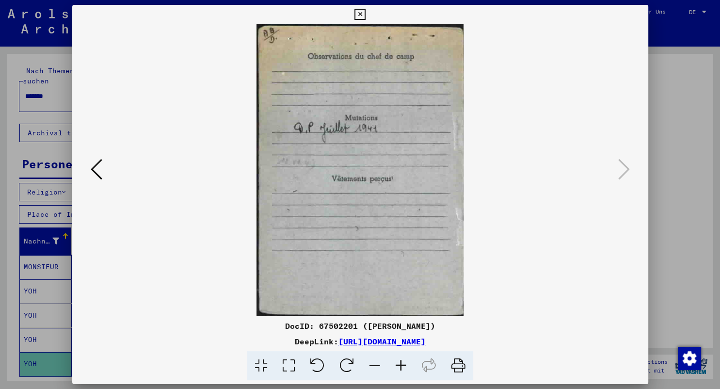
click at [366, 14] on icon at bounding box center [360, 15] width 11 height 12
